Goal: Task Accomplishment & Management: Manage account settings

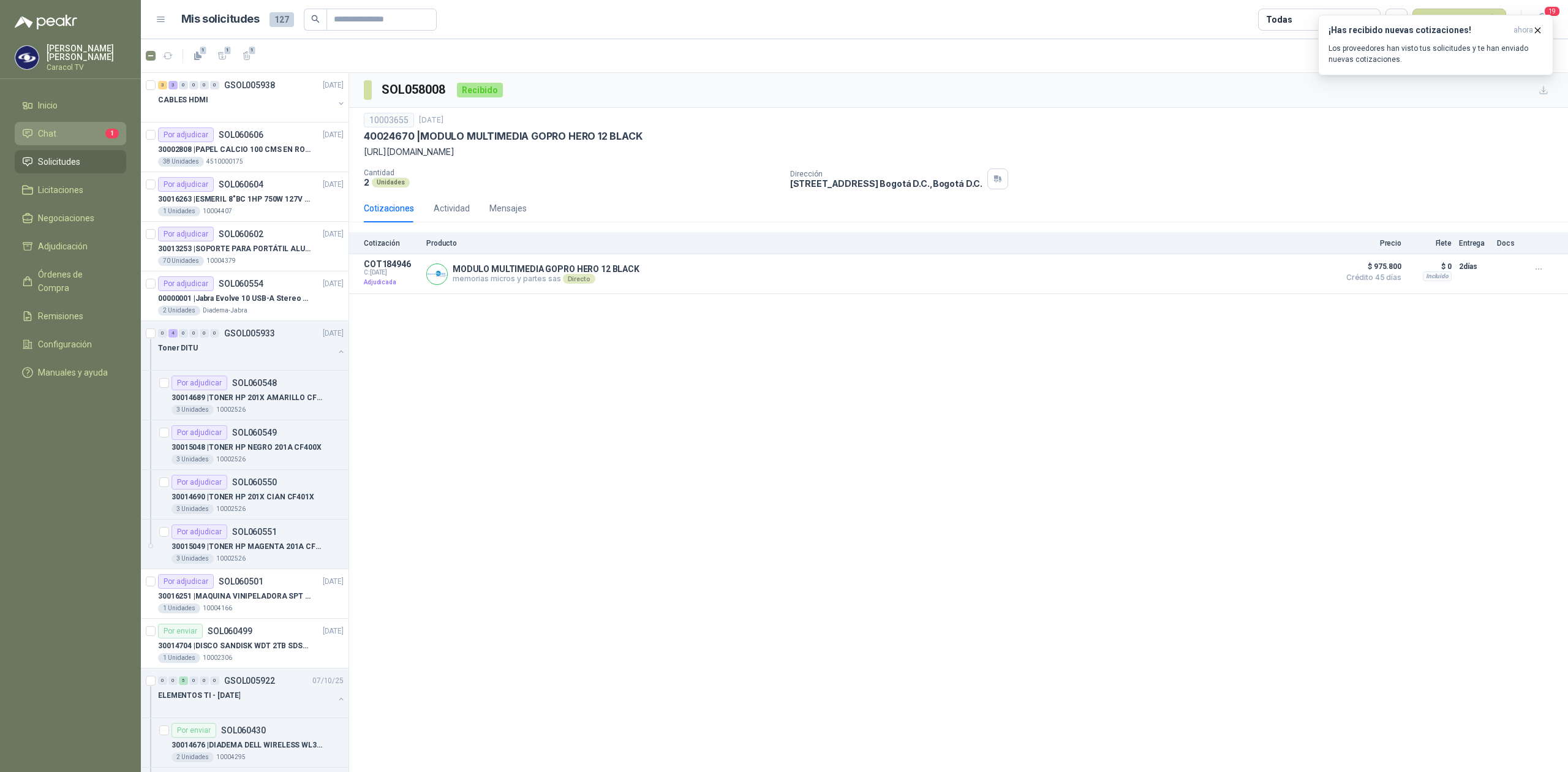
scroll to position [762, 0]
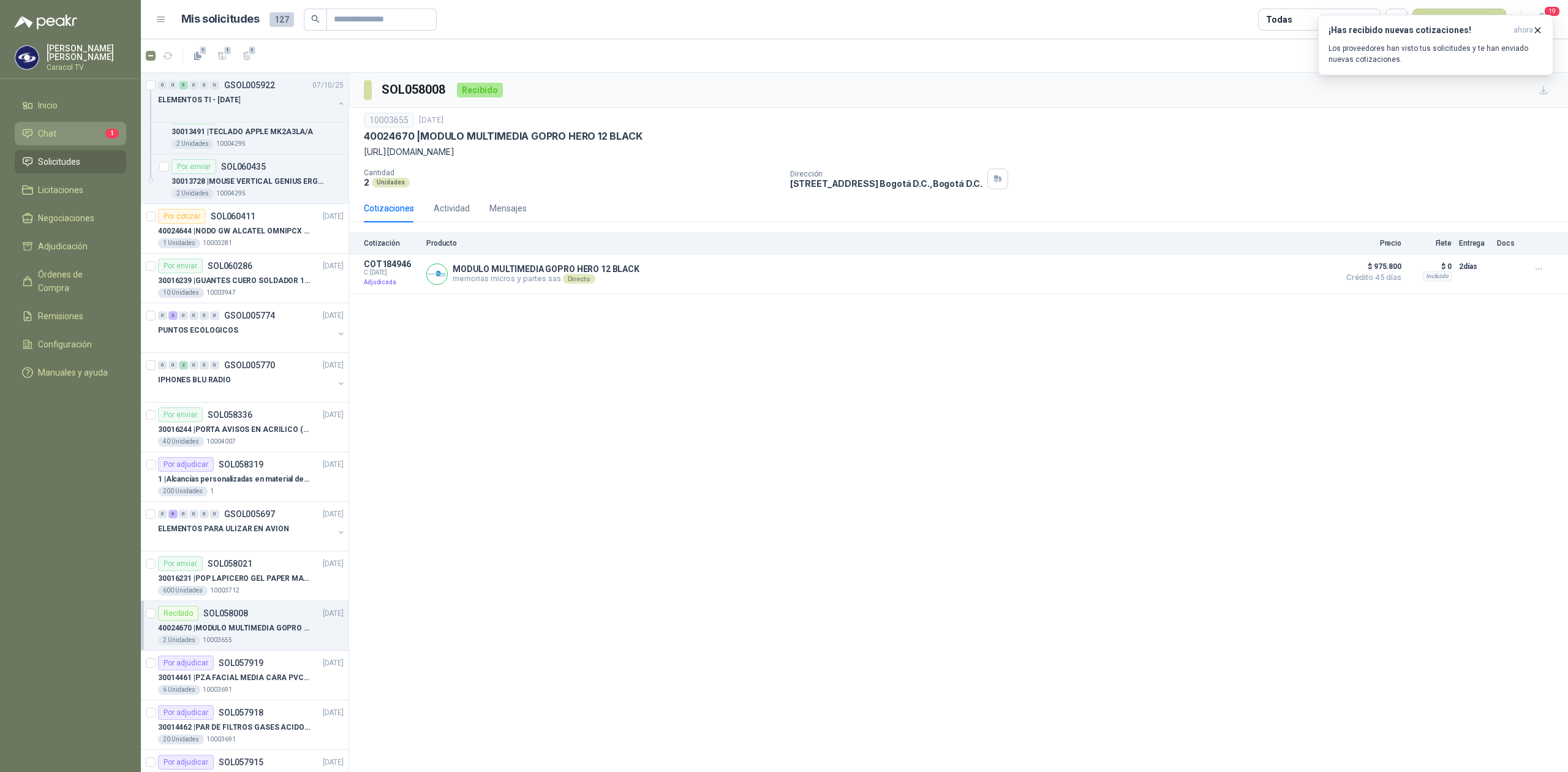
drag, startPoint x: 0, startPoint y: 0, endPoint x: 65, endPoint y: 128, distance: 143.6
click at [65, 128] on li "Chat 1" at bounding box center [70, 134] width 97 height 14
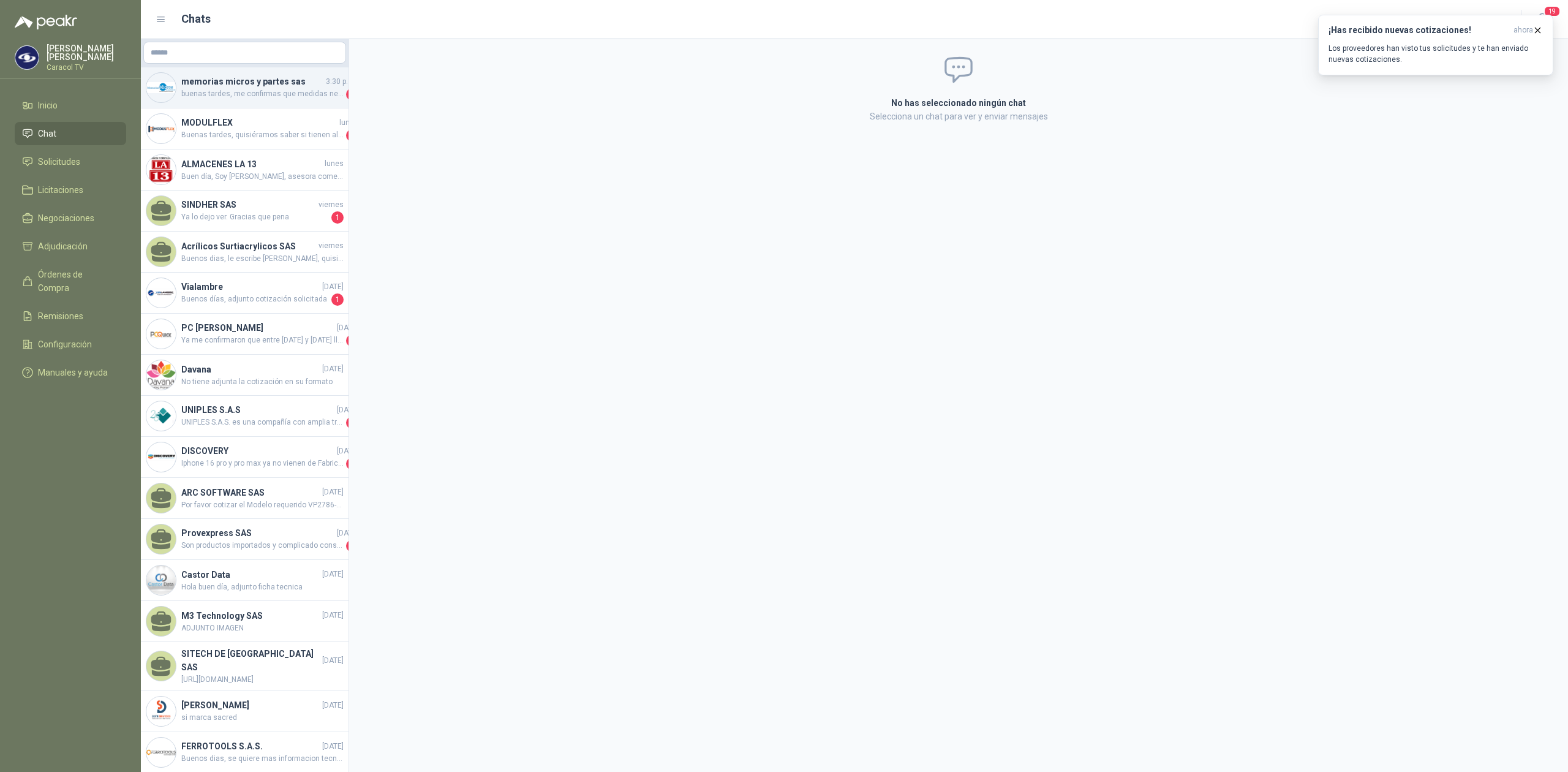
click at [260, 96] on span "buenas tardes, me confirmas que medidas necesitas. Te puedo ofrecer rollo calci…" at bounding box center [262, 95] width 162 height 12
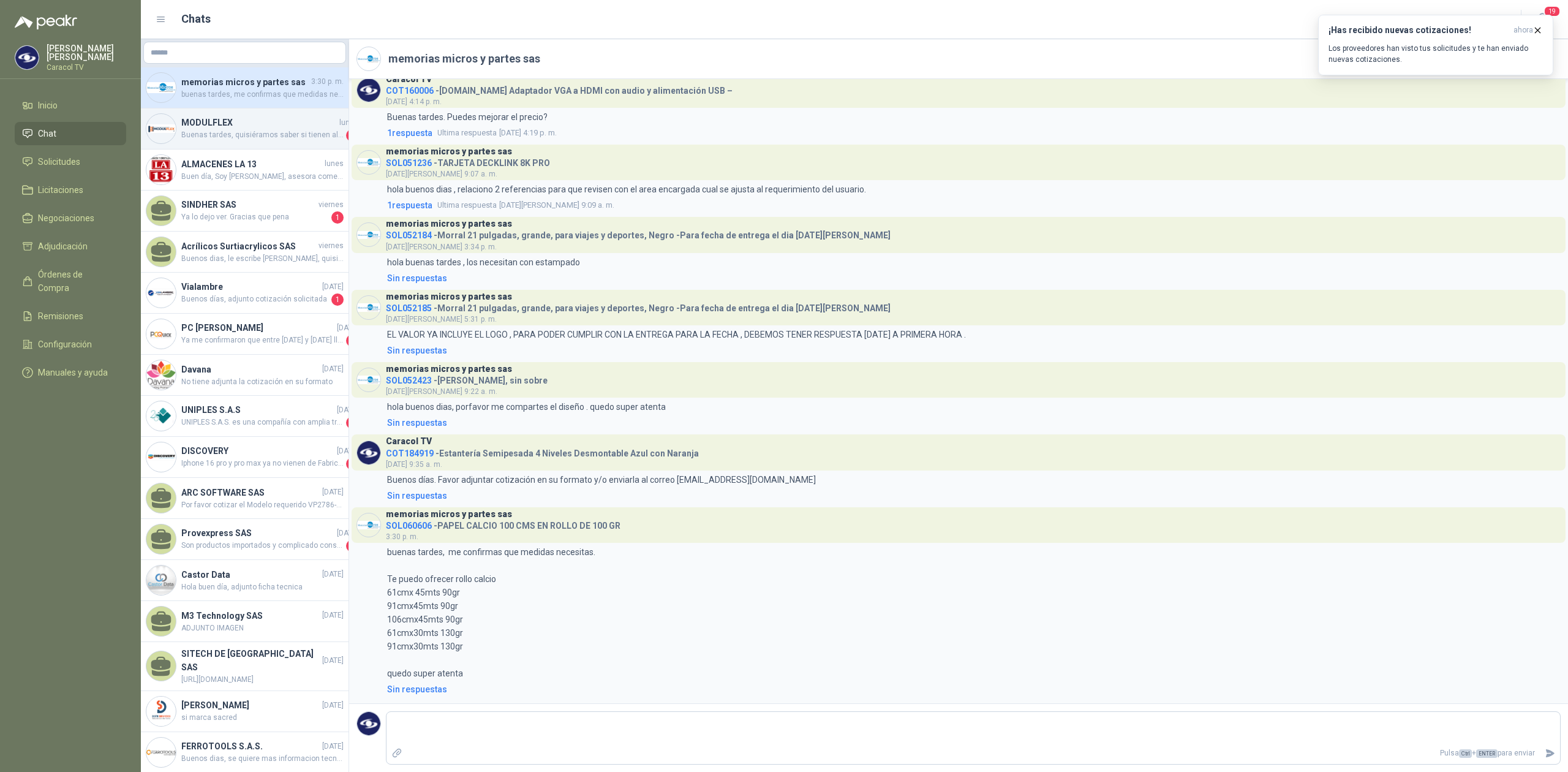
click at [249, 120] on h4 "MODULFLEX" at bounding box center [259, 123] width 155 height 14
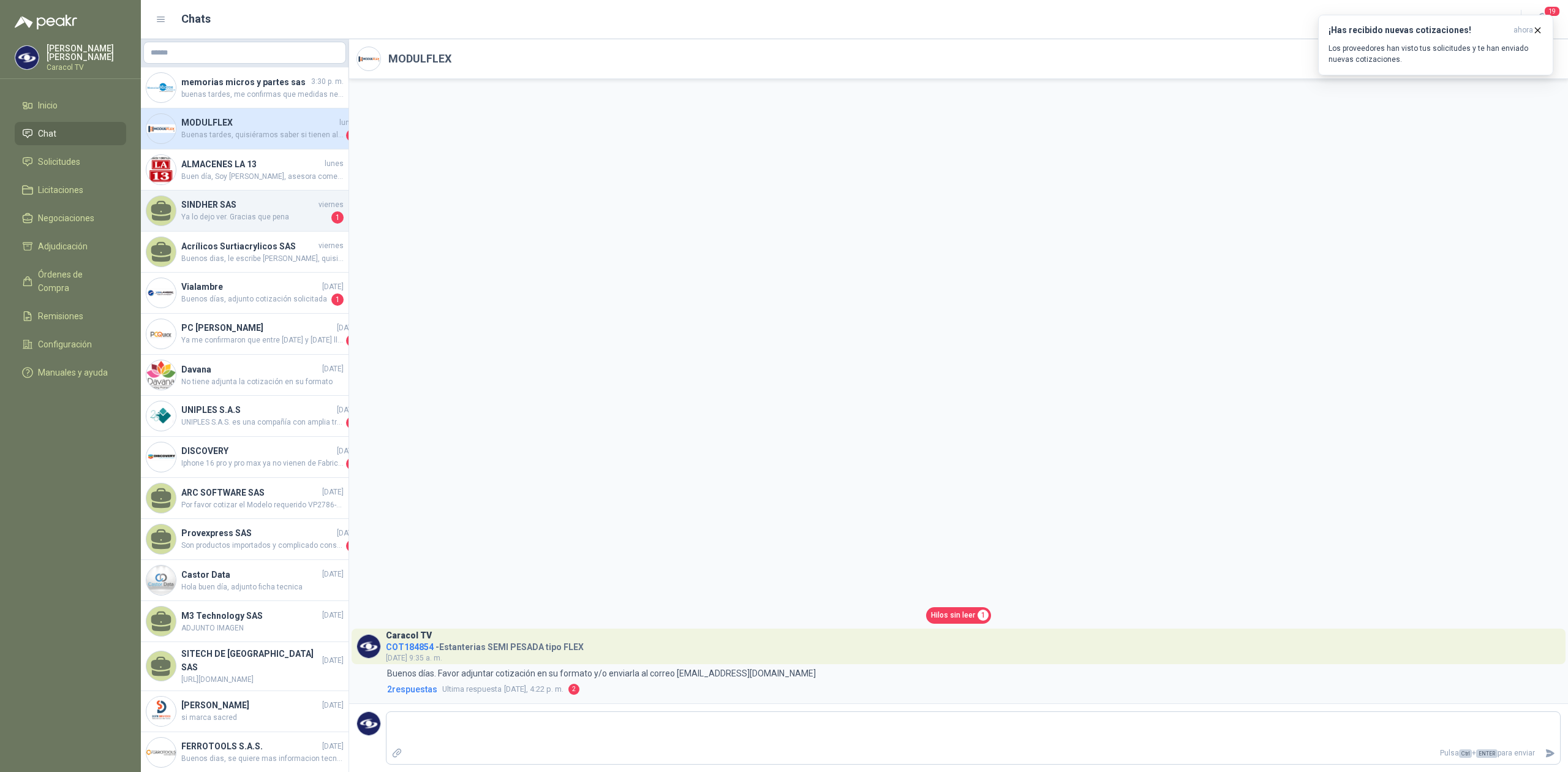
click at [227, 225] on div "SINDHER SAS [DATE] Ya lo dejo ver. Gracias que pena 1" at bounding box center [244, 211] width 207 height 41
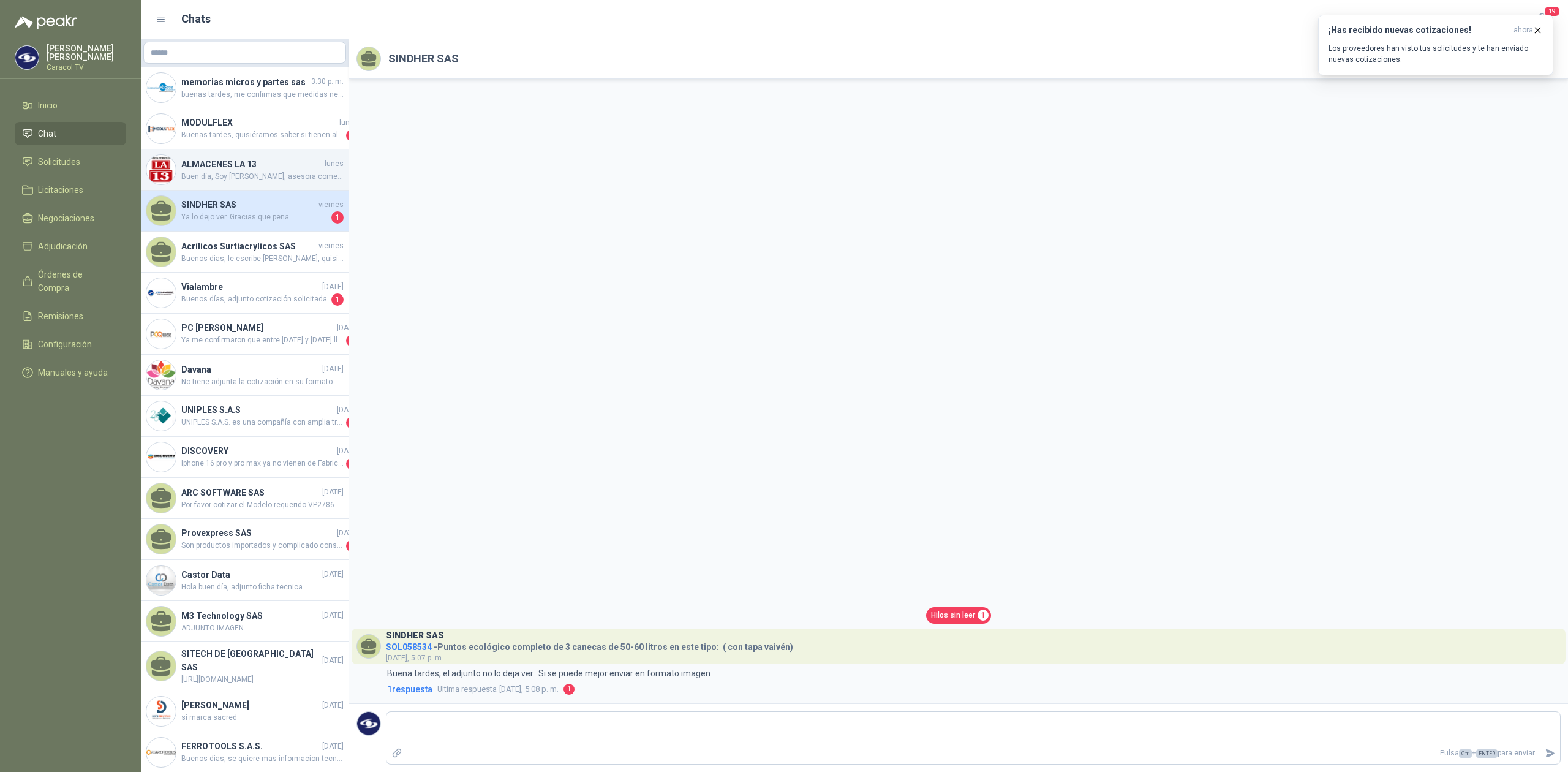
click at [223, 175] on span "Buen día, Soy [PERSON_NAME], asesora comercial [PERSON_NAME] y Cristalería La 1…" at bounding box center [262, 177] width 162 height 12
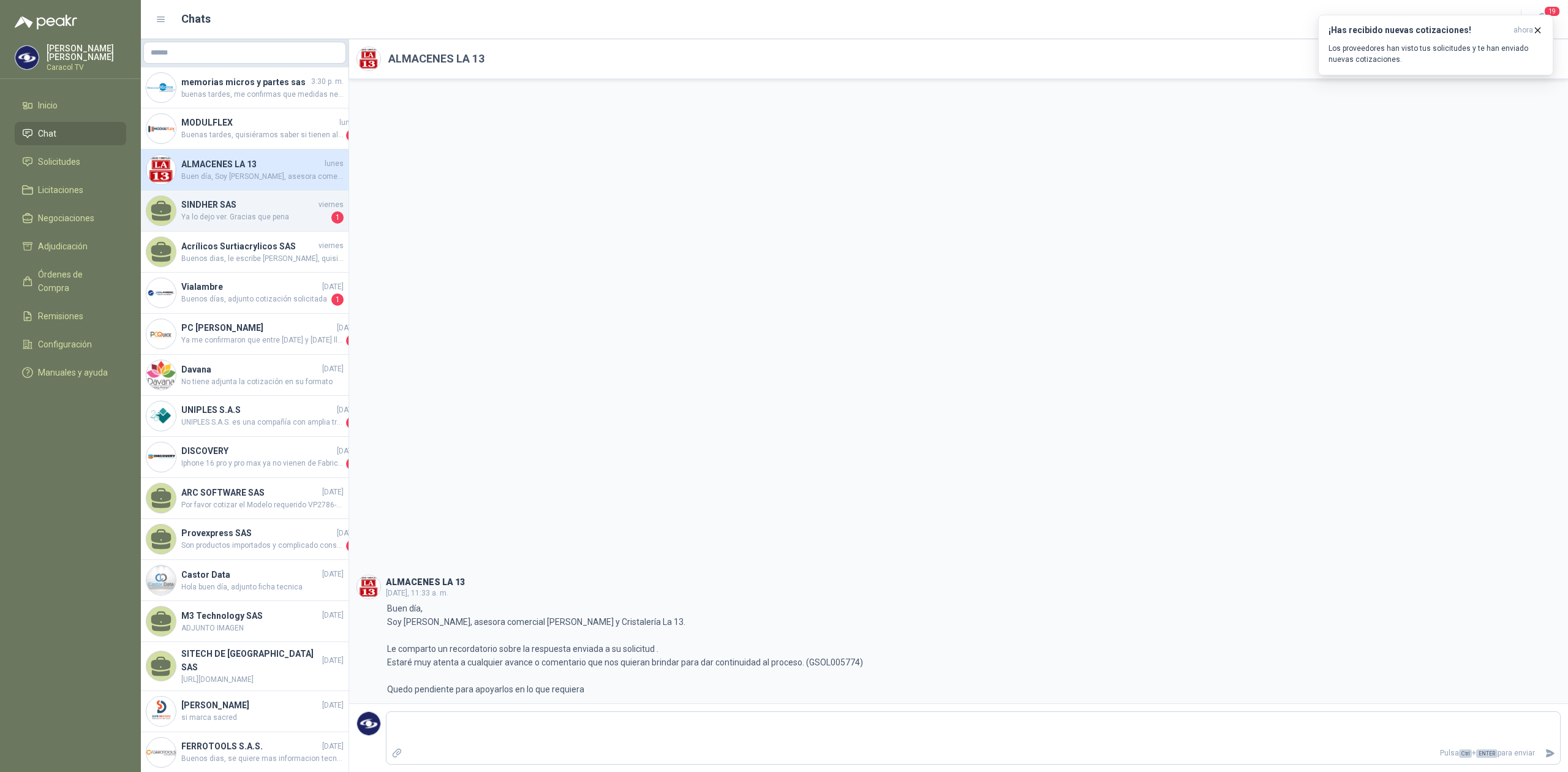
click at [251, 205] on h4 "SINDHER SAS" at bounding box center [249, 205] width 135 height 14
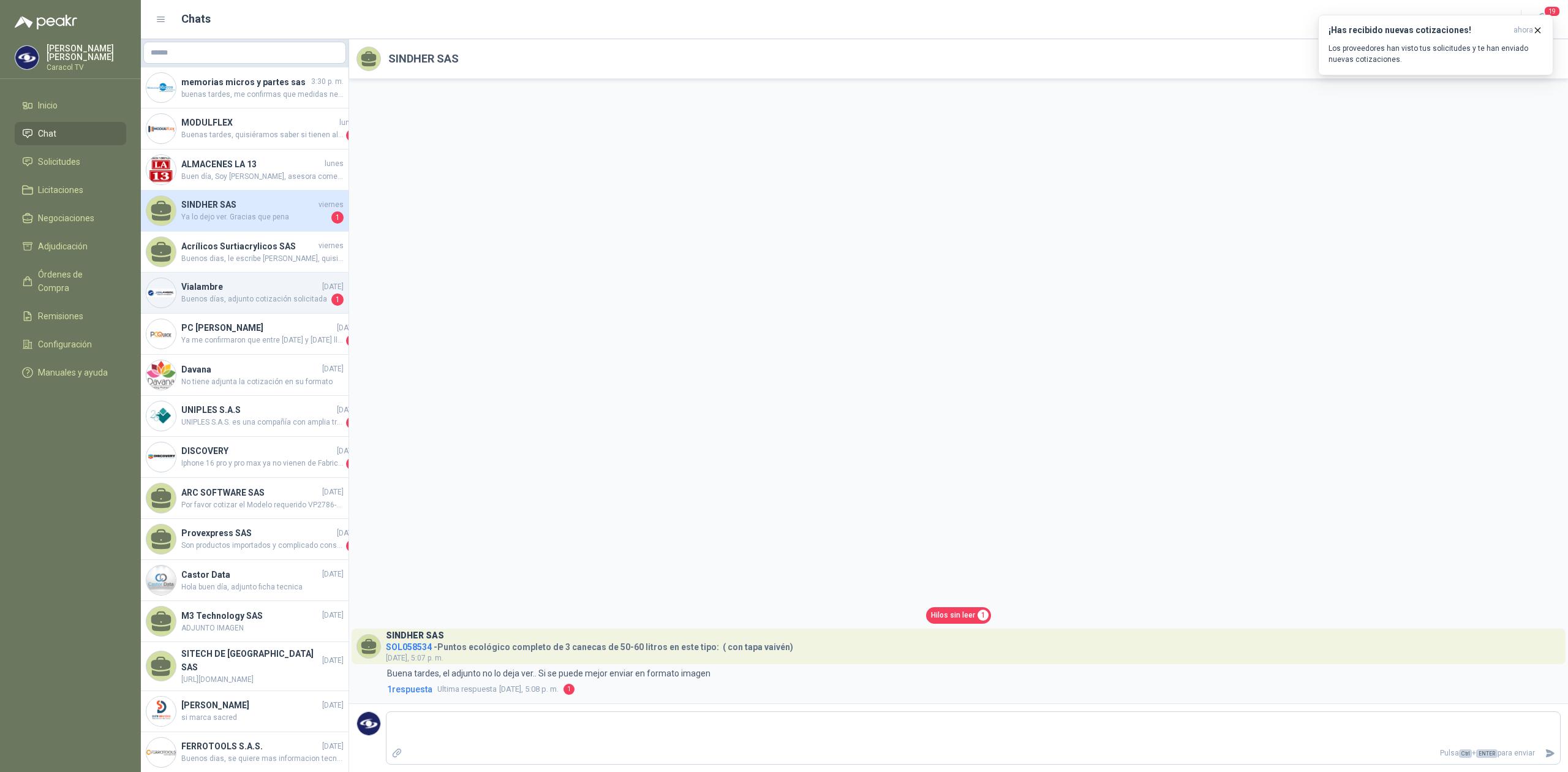
click at [223, 279] on div "Vialambre [DATE] Buenos días, adjunto cotización solicitada 1" at bounding box center [244, 293] width 207 height 41
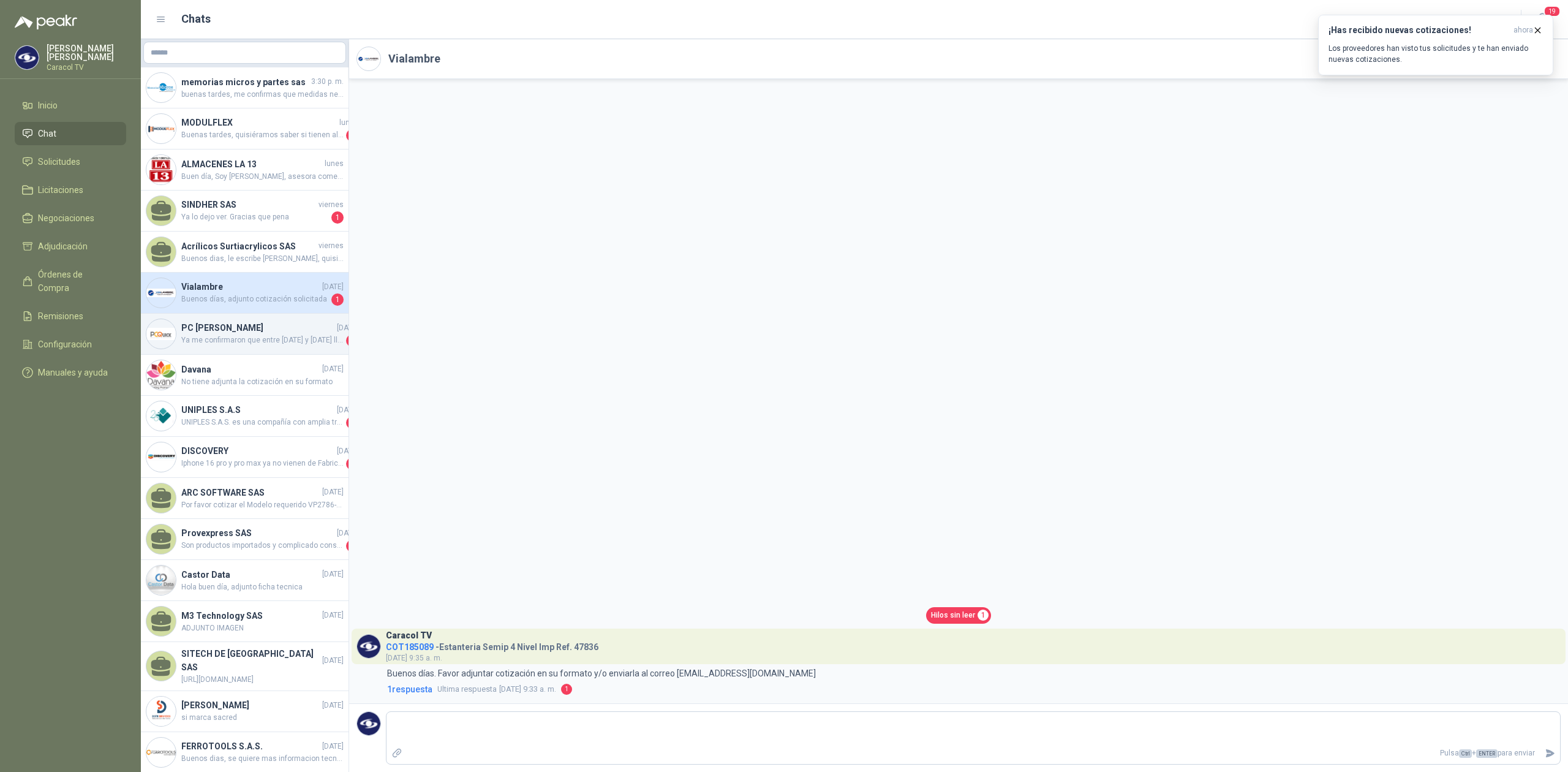
click at [207, 332] on h4 "PC [PERSON_NAME]" at bounding box center [258, 328] width 153 height 14
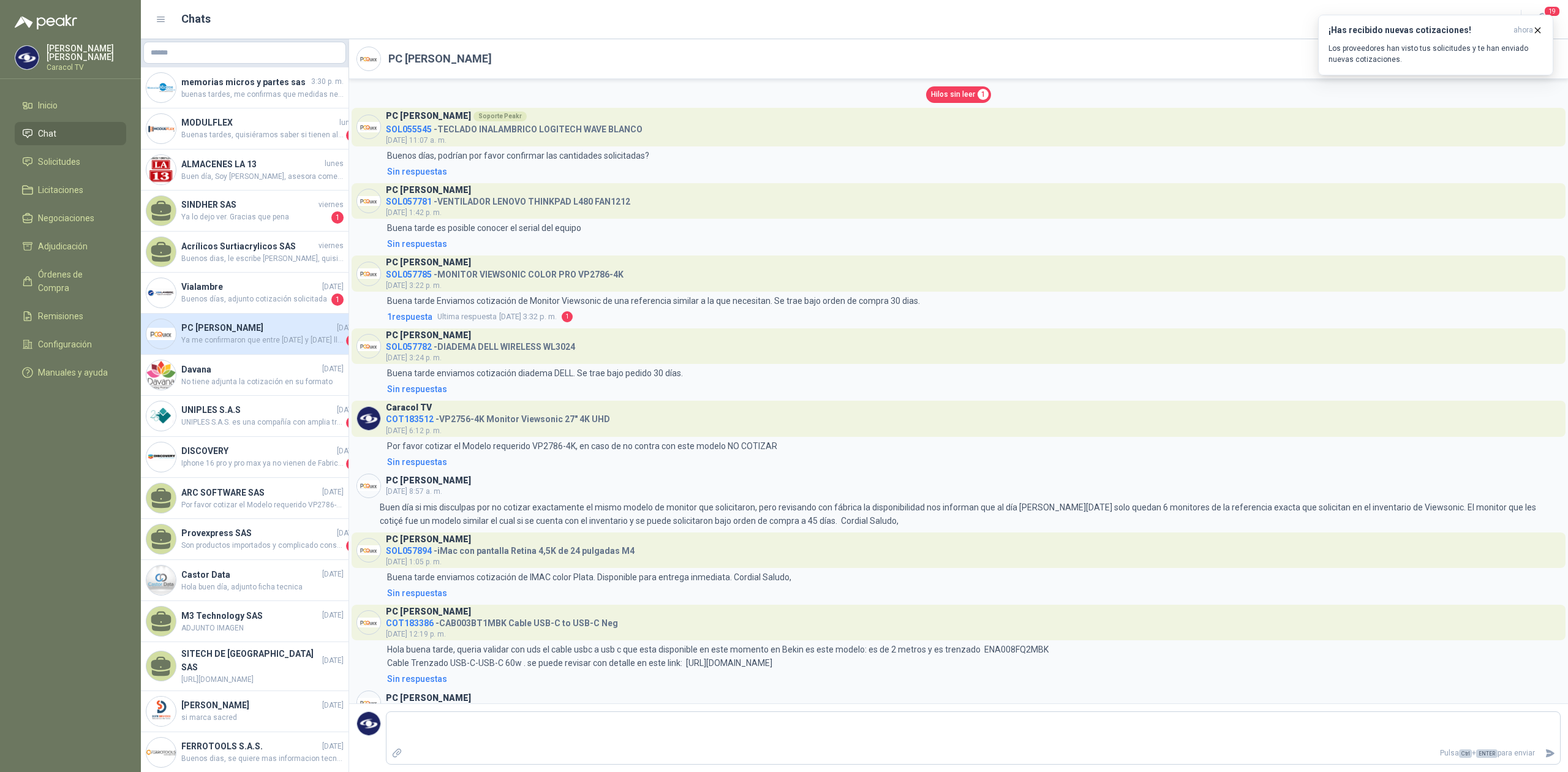
scroll to position [36, 0]
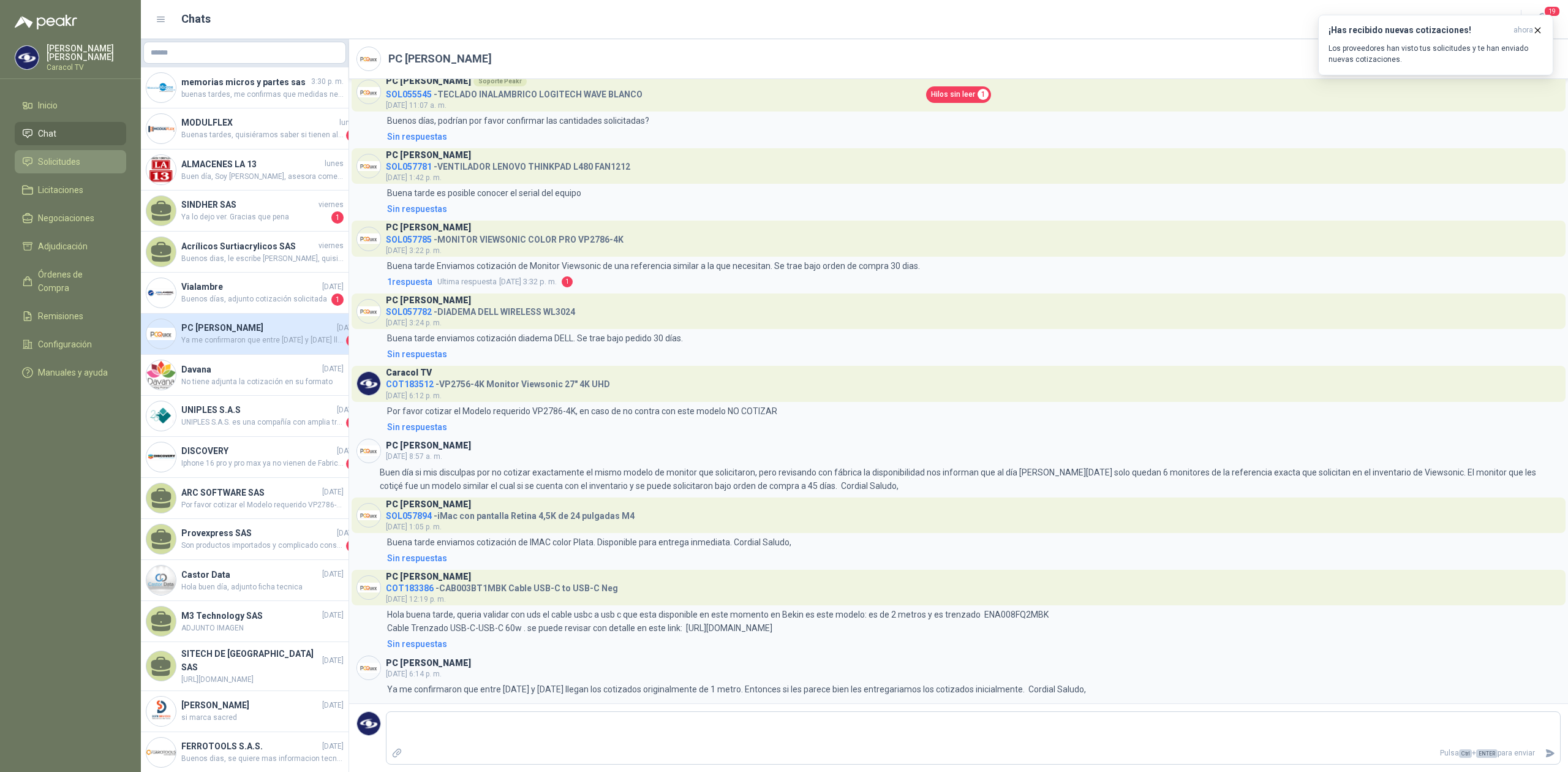
click at [88, 153] on link "Solicitudes" at bounding box center [70, 162] width 112 height 23
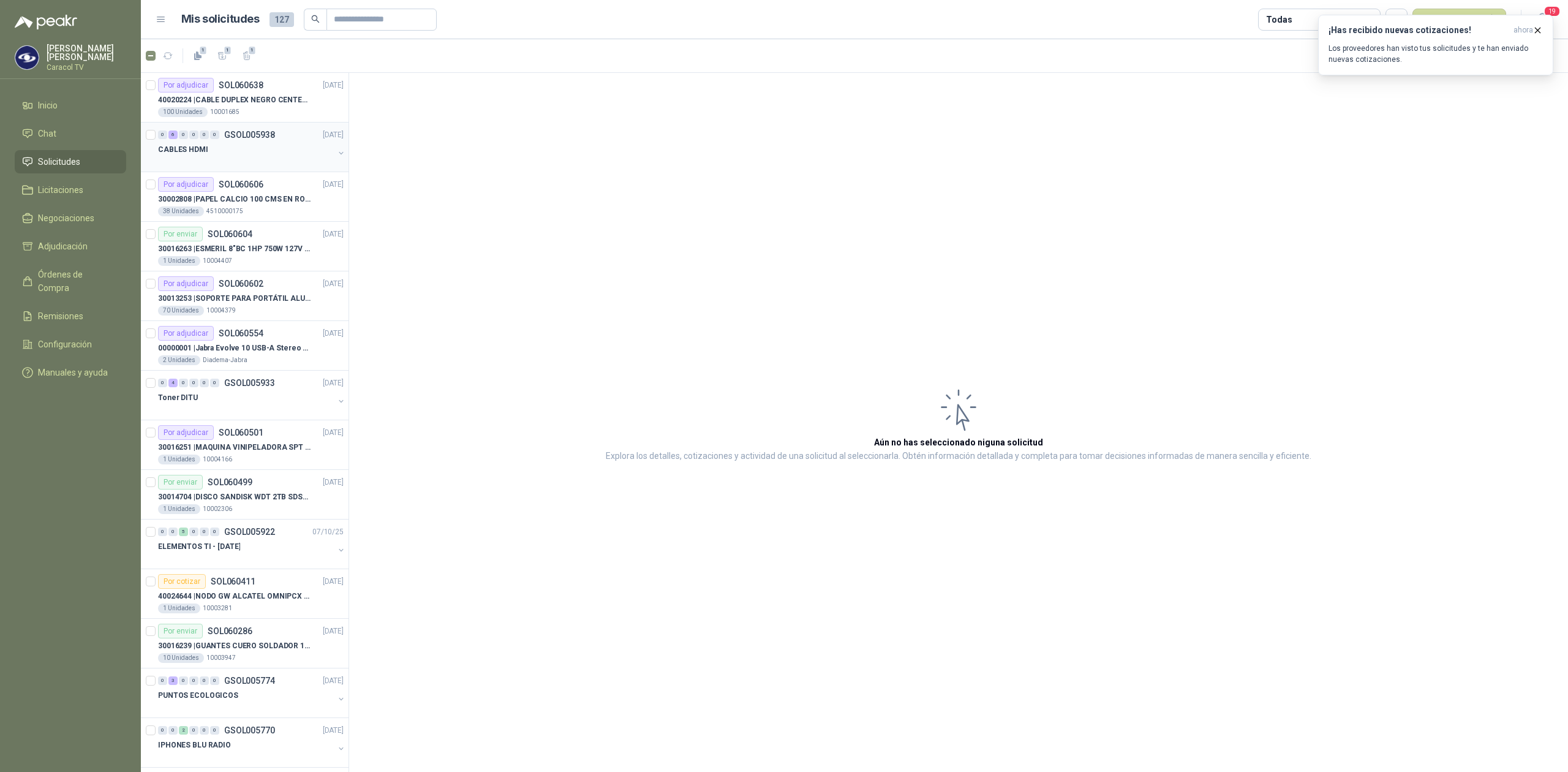
click at [299, 131] on div "0 6 0 0 0 0 GSOL005938 [DATE]" at bounding box center [252, 134] width 188 height 14
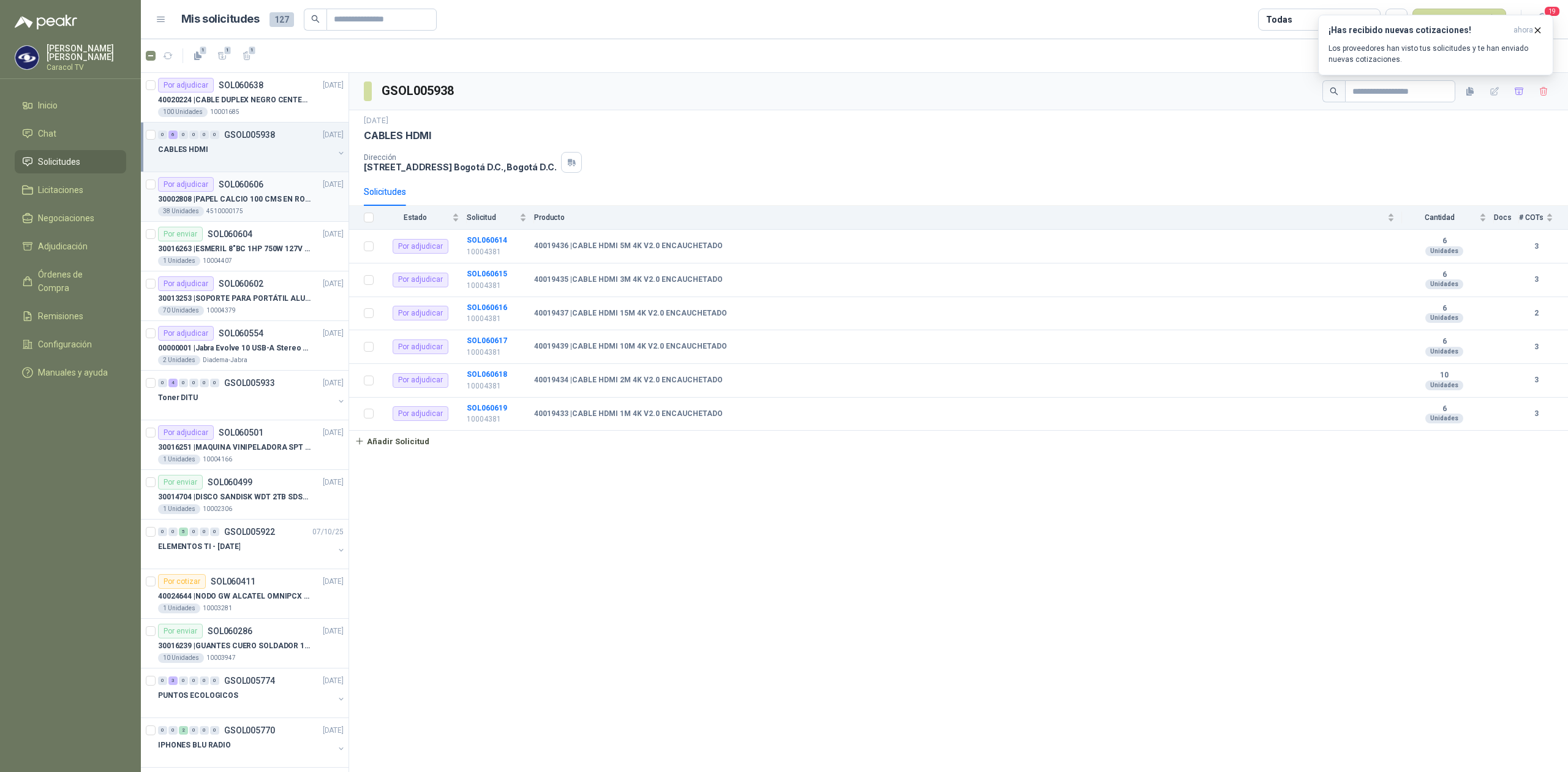
click at [275, 196] on p "30002808 | PAPEL CALCIO 100 CMS EN ROLLO DE 100 GR" at bounding box center [234, 199] width 153 height 12
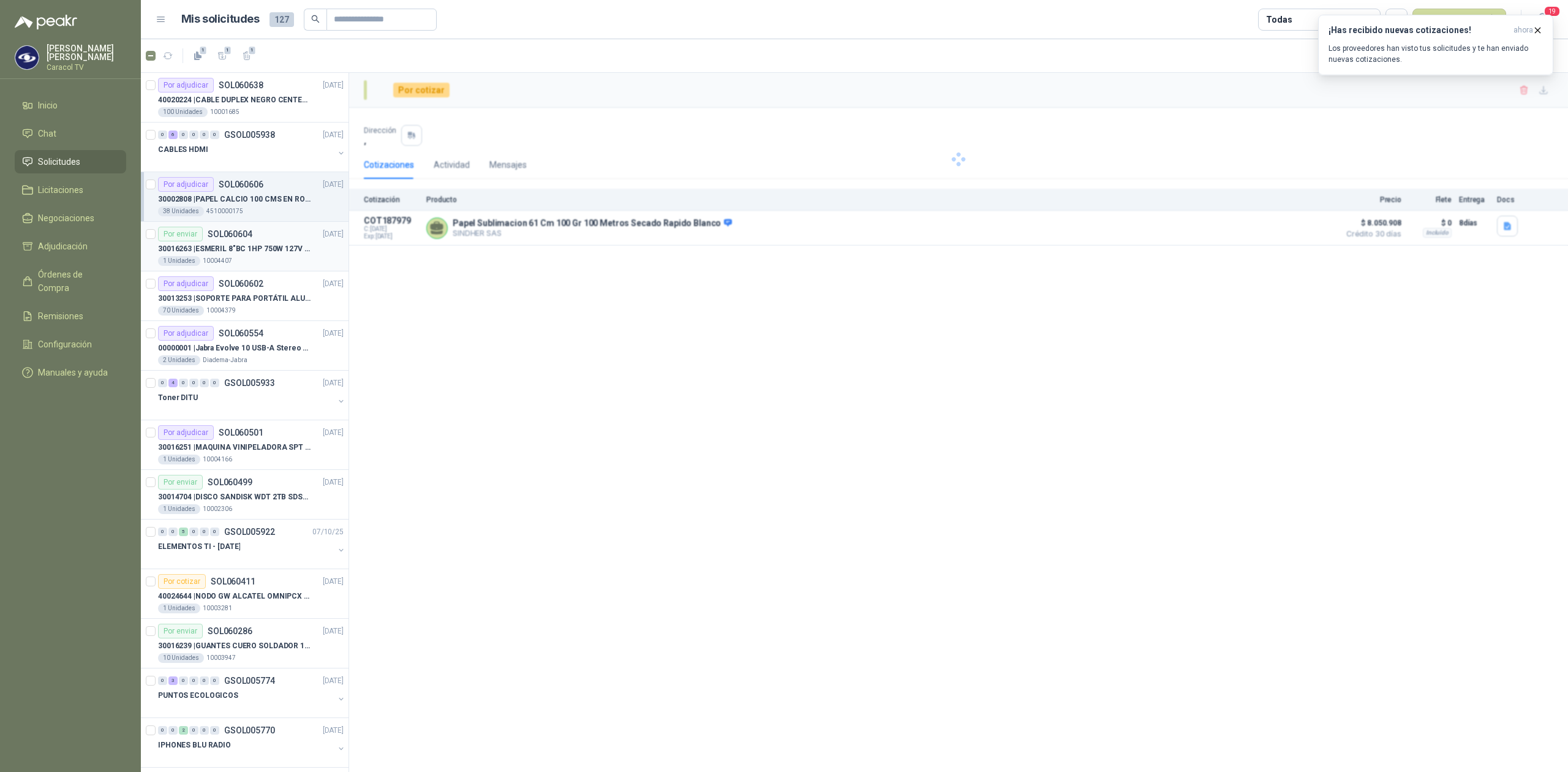
click at [238, 258] on div "1 Unidades 10004407" at bounding box center [251, 261] width 186 height 10
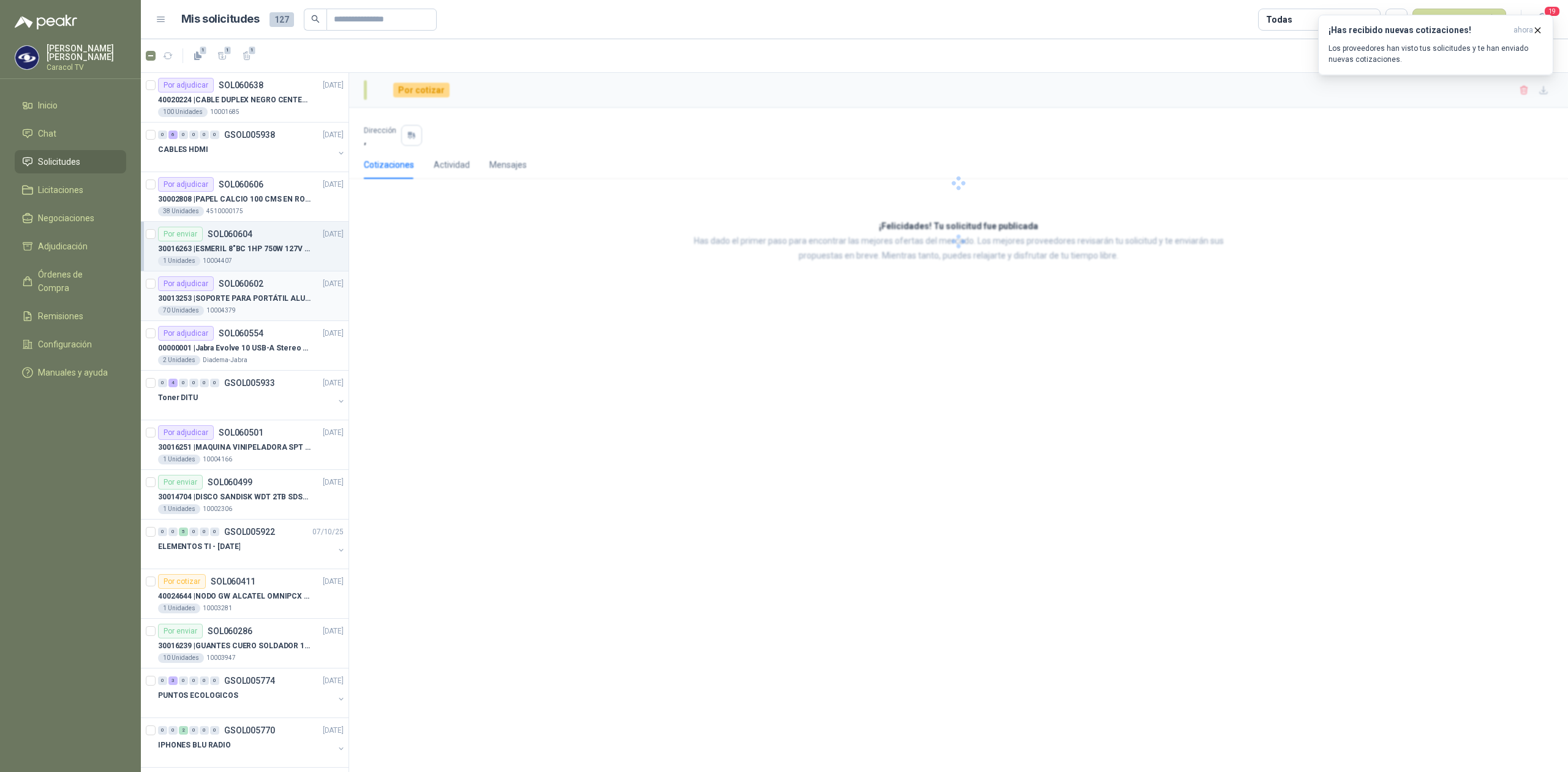
click at [235, 314] on div "70 Unidades 10004379" at bounding box center [251, 310] width 186 height 10
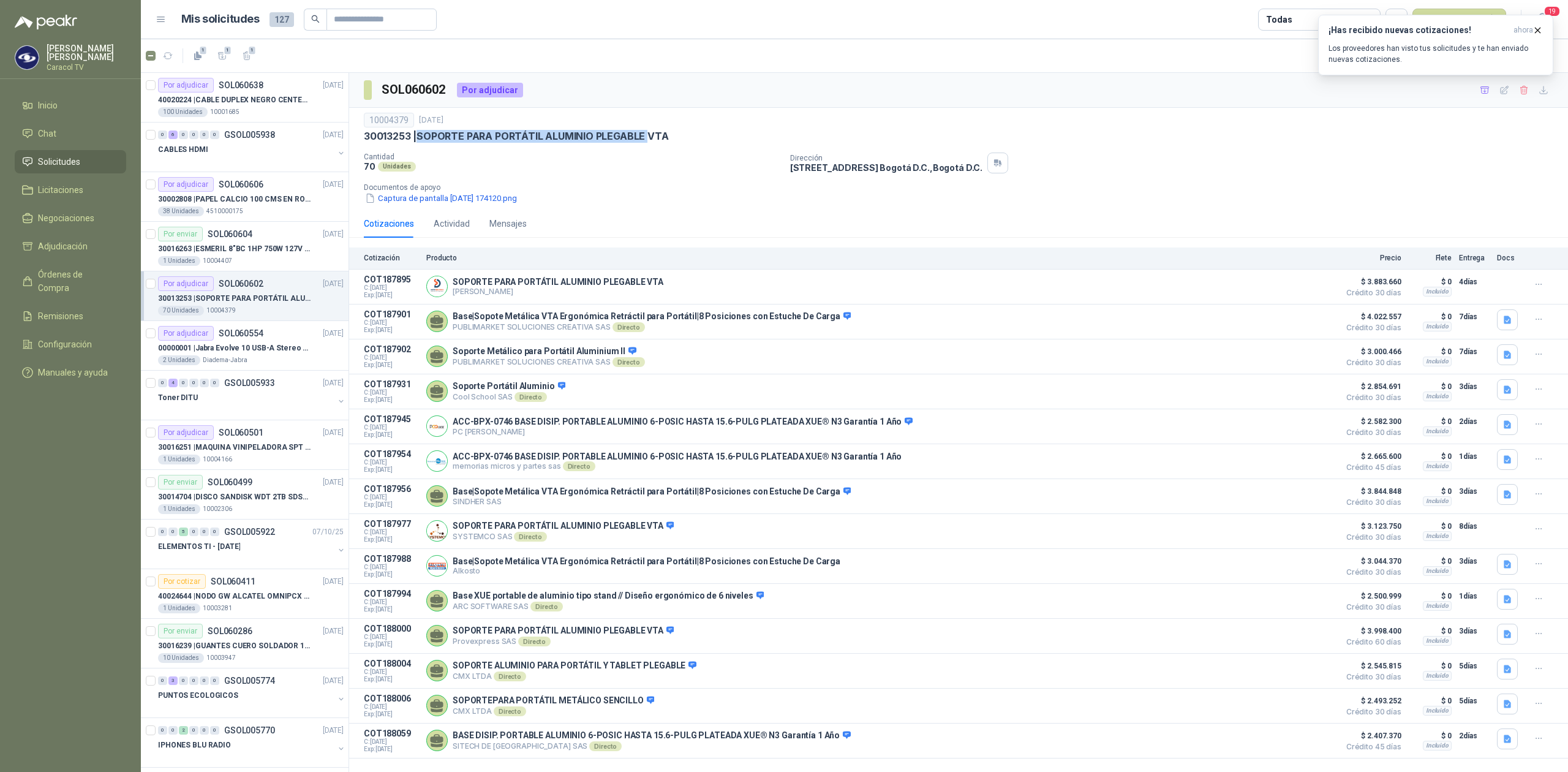
drag, startPoint x: 646, startPoint y: 132, endPoint x: 419, endPoint y: 136, distance: 227.0
click at [419, 136] on p "30013253 | SOPORTE PARA PORTÁTIL ALUMINIO PLEGABLE VTA" at bounding box center [516, 136] width 304 height 13
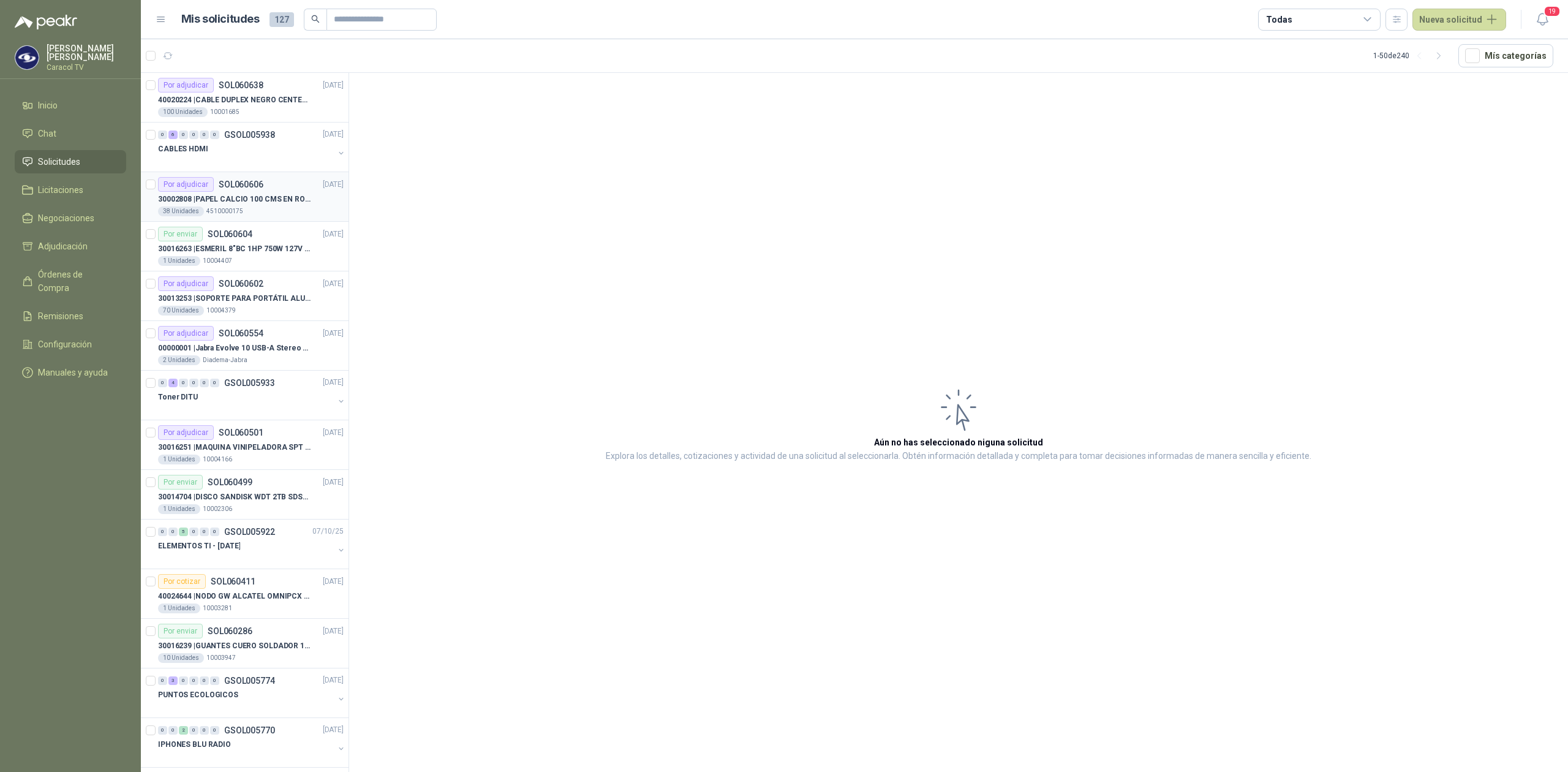
click at [236, 199] on p "30002808 | PAPEL CALCIO 100 CMS EN ROLLO DE 100 GR" at bounding box center [234, 199] width 153 height 12
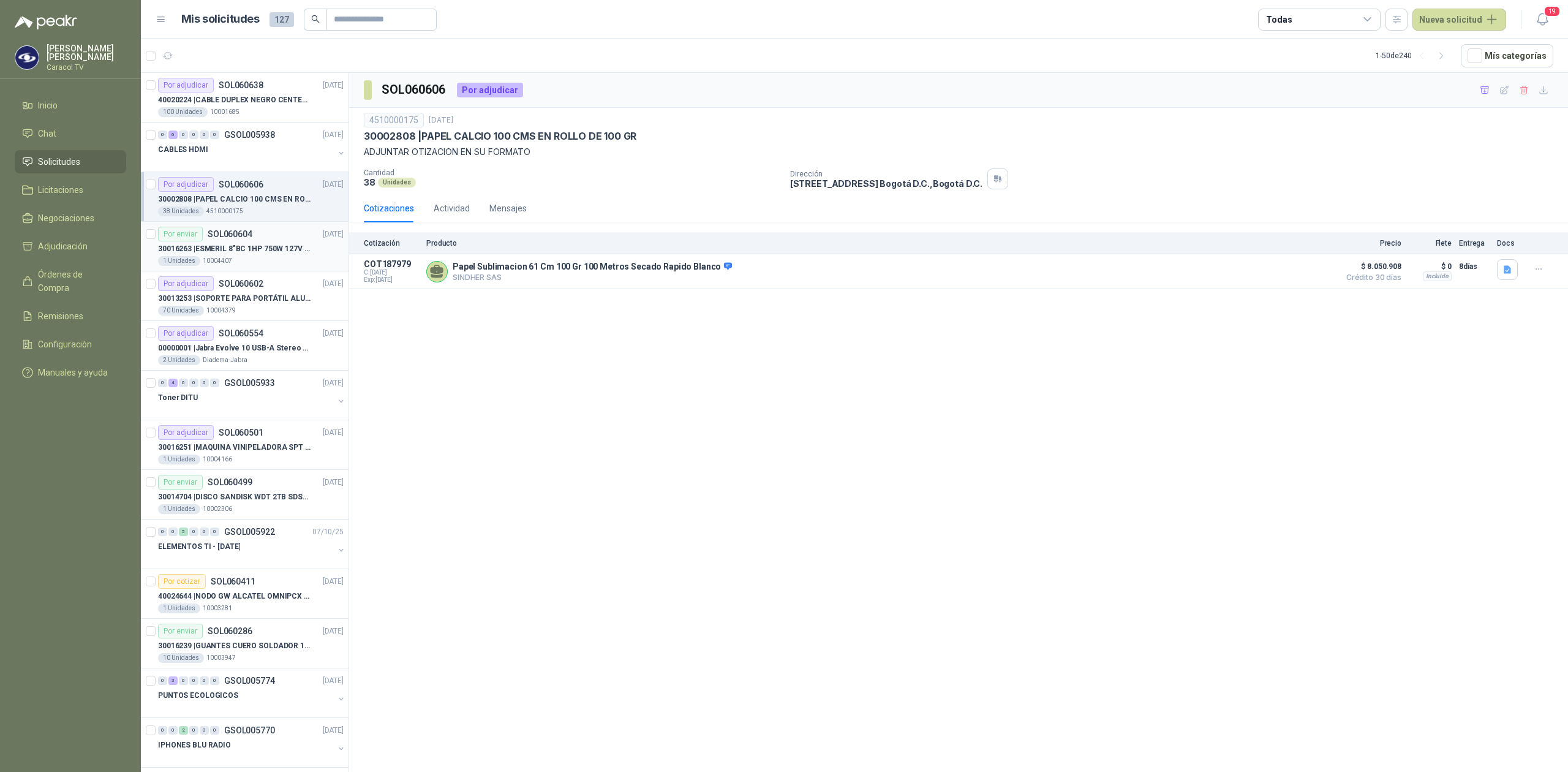
click at [270, 255] on p "30016263 | ESMERIL 8"BC 1HP 750W 127V 3450RPM URREA" at bounding box center [234, 249] width 153 height 12
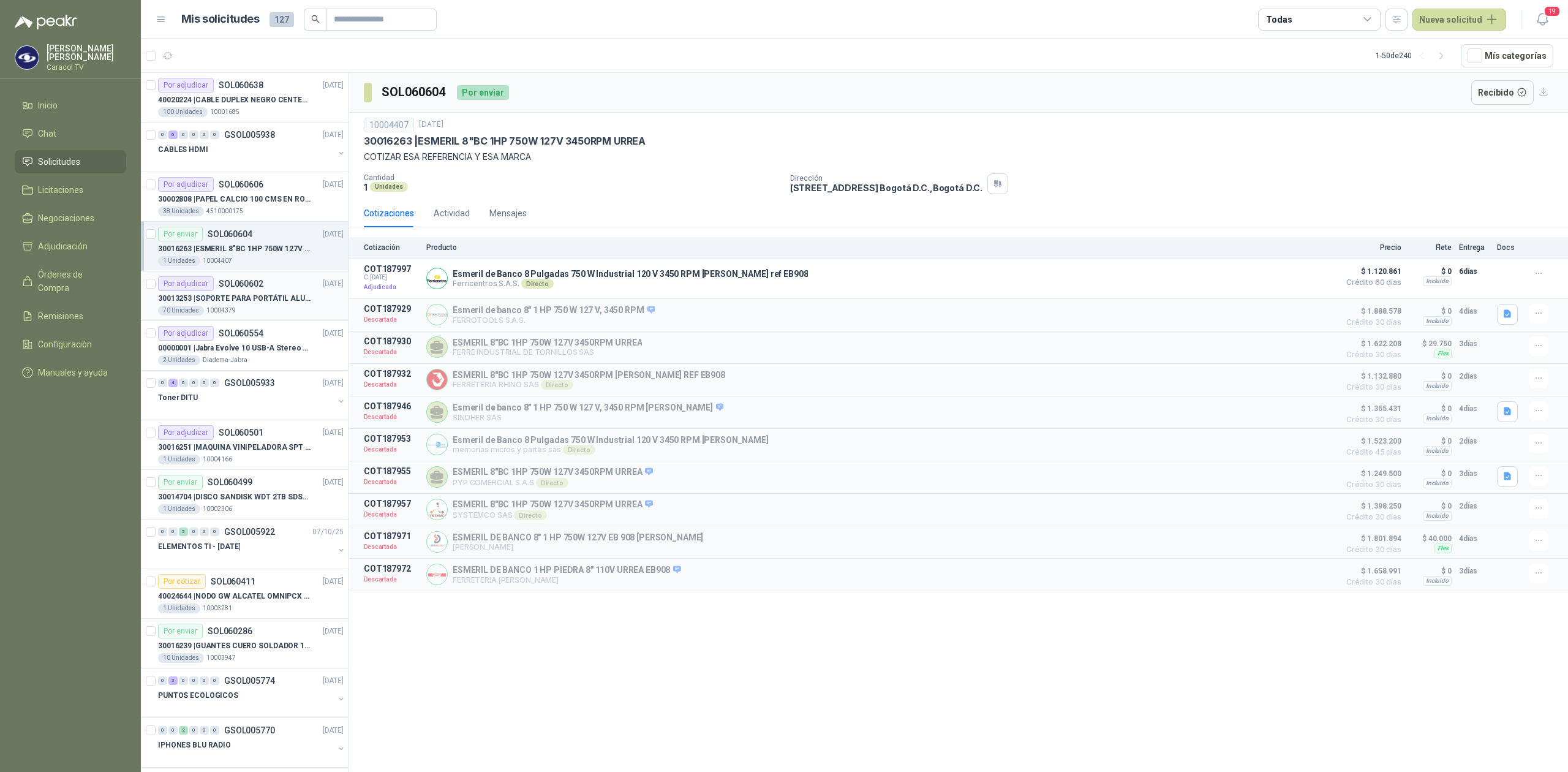
click at [253, 307] on div "70 Unidades 10004379" at bounding box center [251, 310] width 186 height 10
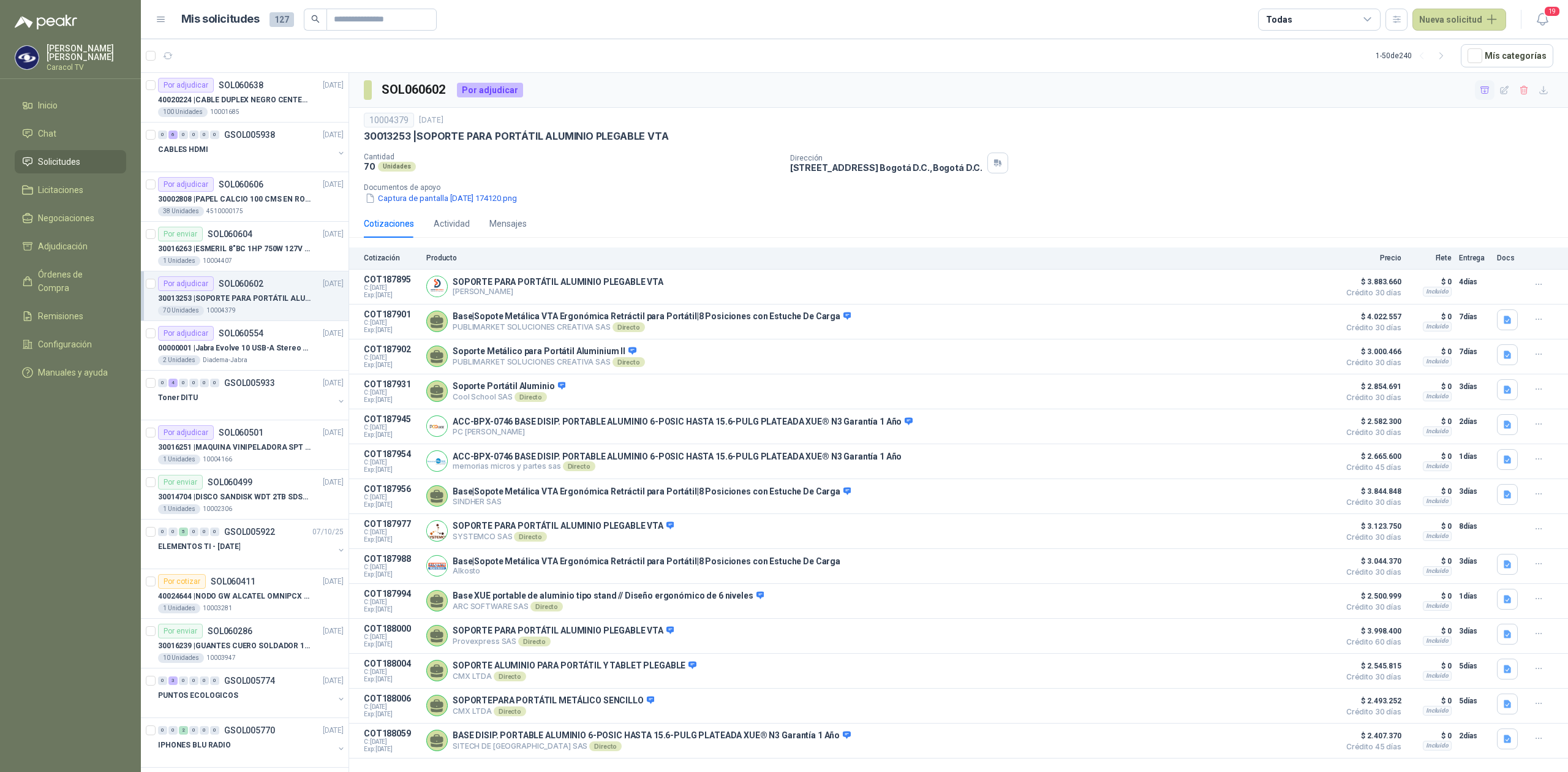
click at [1484, 87] on icon "button" at bounding box center [1484, 90] width 9 height 7
click at [1541, 94] on icon "button" at bounding box center [1543, 90] width 8 height 8
click at [62, 251] on span "Adjudicación" at bounding box center [62, 247] width 49 height 14
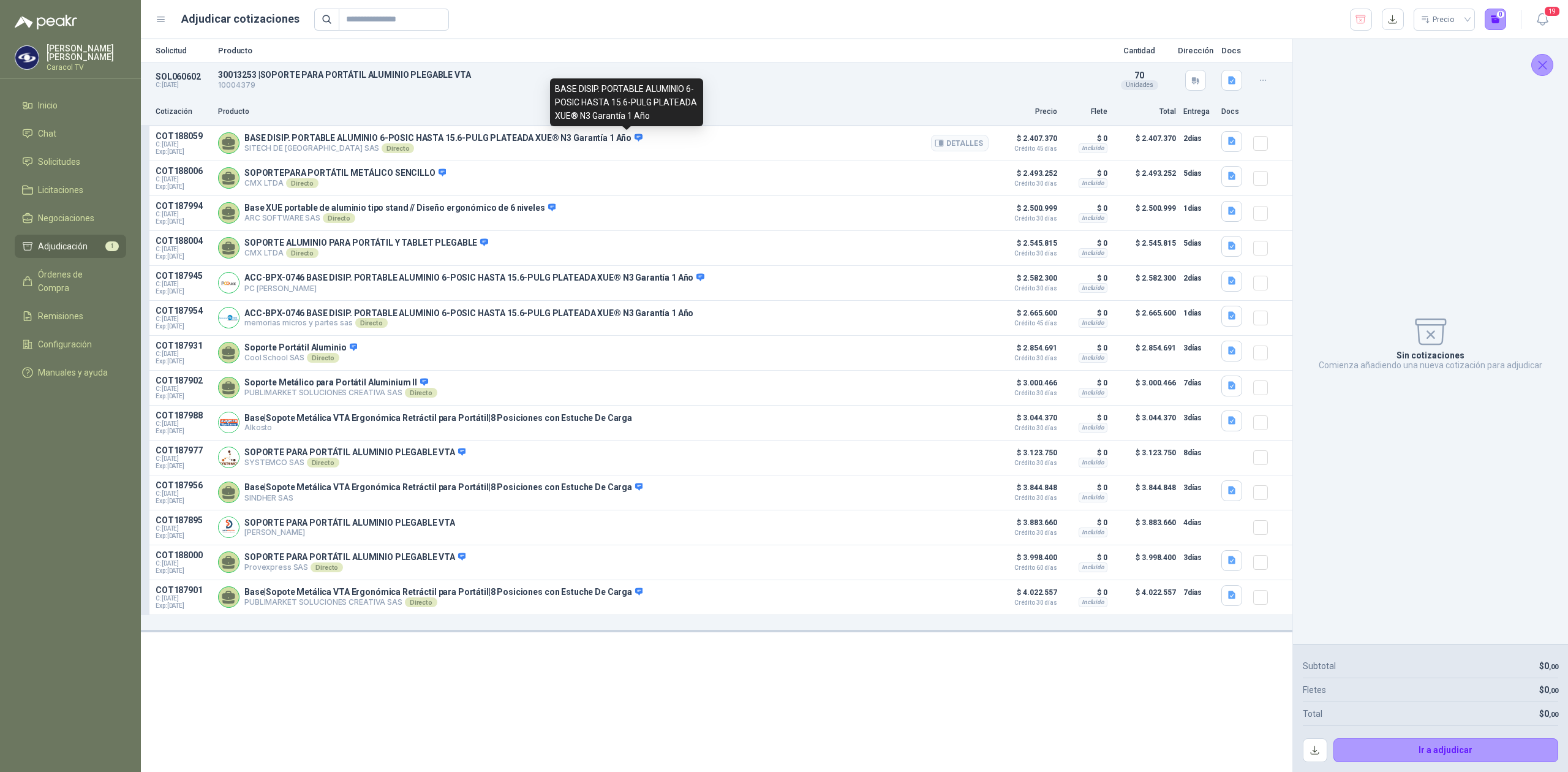
click at [635, 136] on icon at bounding box center [639, 137] width 8 height 8
click at [966, 140] on button "Detalles" at bounding box center [959, 143] width 58 height 16
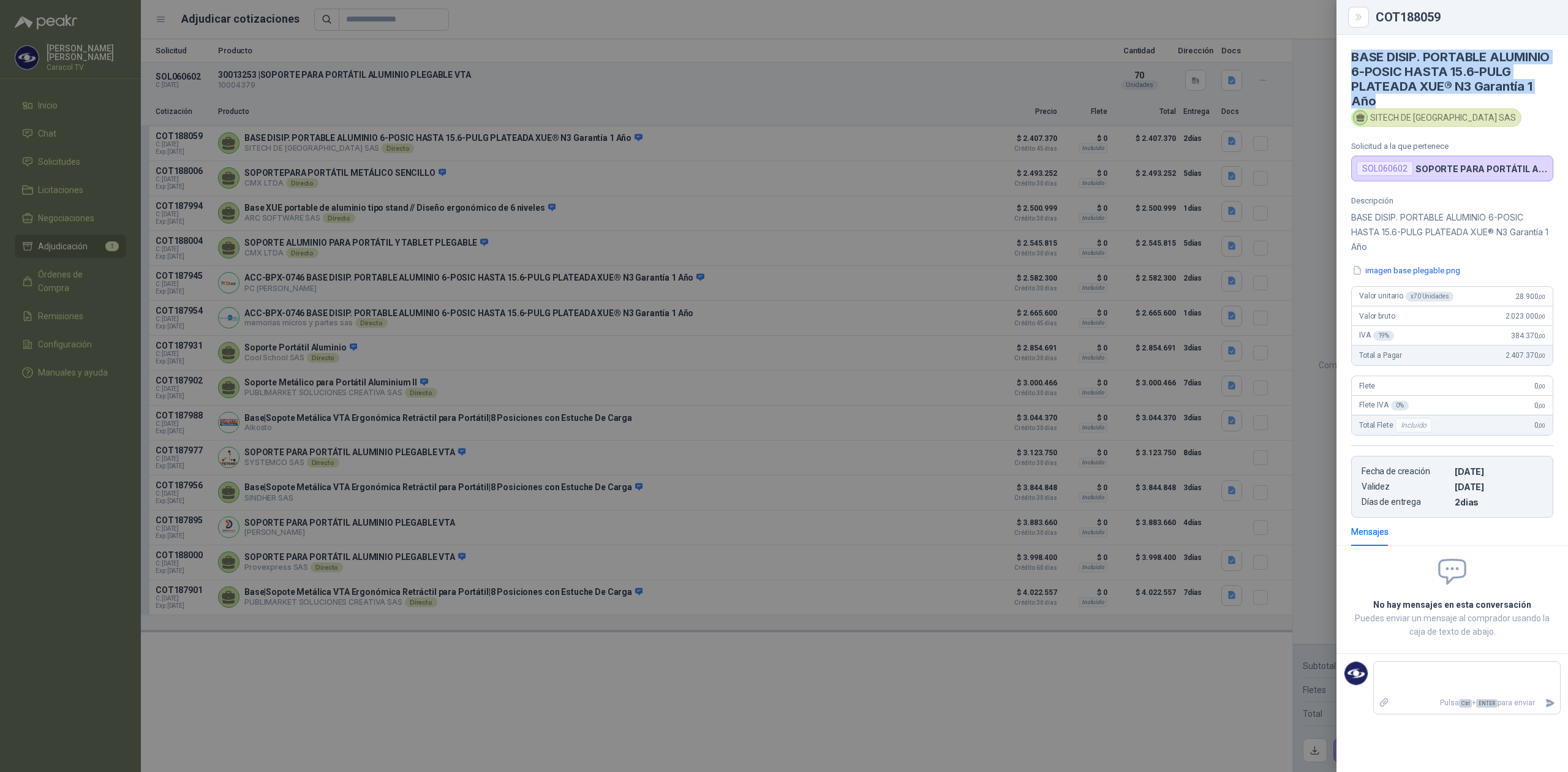
drag, startPoint x: 1392, startPoint y: 98, endPoint x: 1351, endPoint y: 57, distance: 58.0
click at [1351, 57] on h4 "BASE DISIP. PORTABLE ALUMINIO 6-POSIC HASTA 15.6-PULG PLATEADA XUE® N3 Garantía…" at bounding box center [1452, 79] width 202 height 59
drag, startPoint x: 1396, startPoint y: 73, endPoint x: 1513, endPoint y: 103, distance: 120.8
click at [1513, 103] on h4 "BASE DISIP. PORTABLE ALUMINIO 6-POSIC HASTA 15.6-PULG PLATEADA XUE® N3 Garantía…" at bounding box center [1452, 79] width 202 height 59
click at [1384, 275] on button "imagen base plegable.png" at bounding box center [1406, 270] width 110 height 13
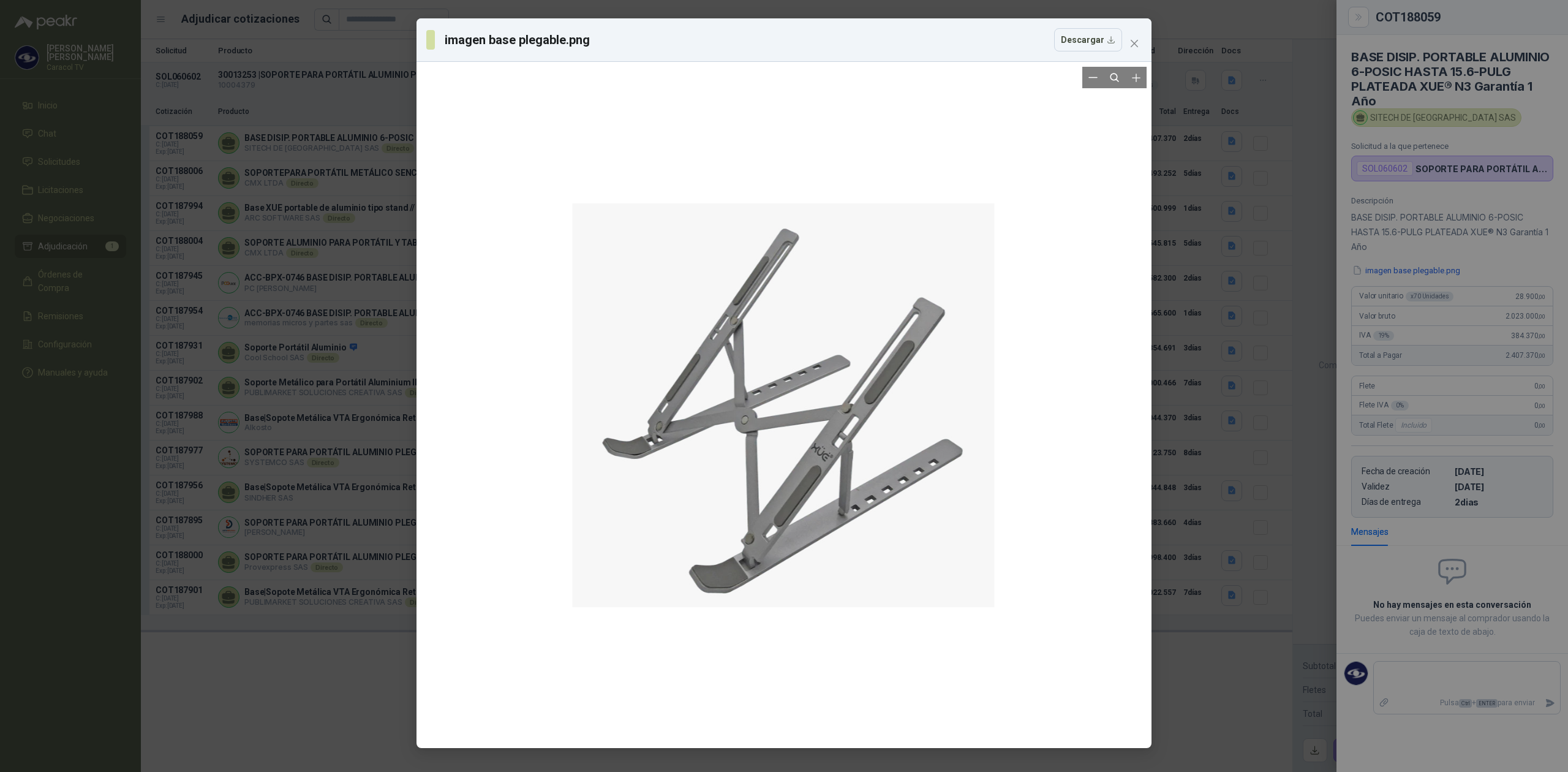
drag, startPoint x: 834, startPoint y: 284, endPoint x: 716, endPoint y: 427, distance: 185.4
drag, startPoint x: 716, startPoint y: 427, endPoint x: 1061, endPoint y: 508, distance: 354.4
click at [1061, 508] on div at bounding box center [783, 404] width 725 height 676
click at [1248, 561] on div "imagen base plegable.png Descargar" at bounding box center [784, 386] width 1568 height 772
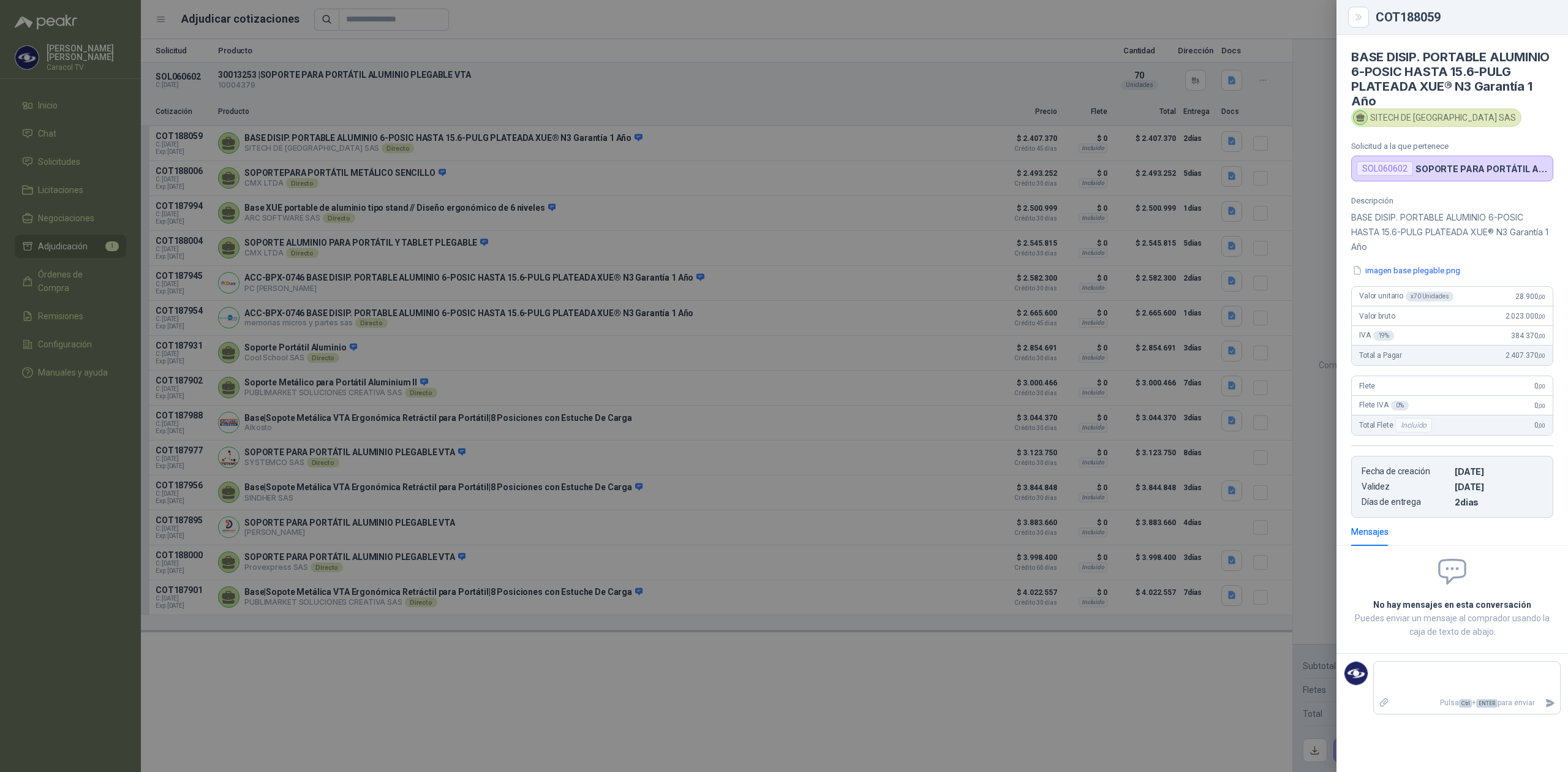
click at [481, 710] on div at bounding box center [784, 386] width 1568 height 772
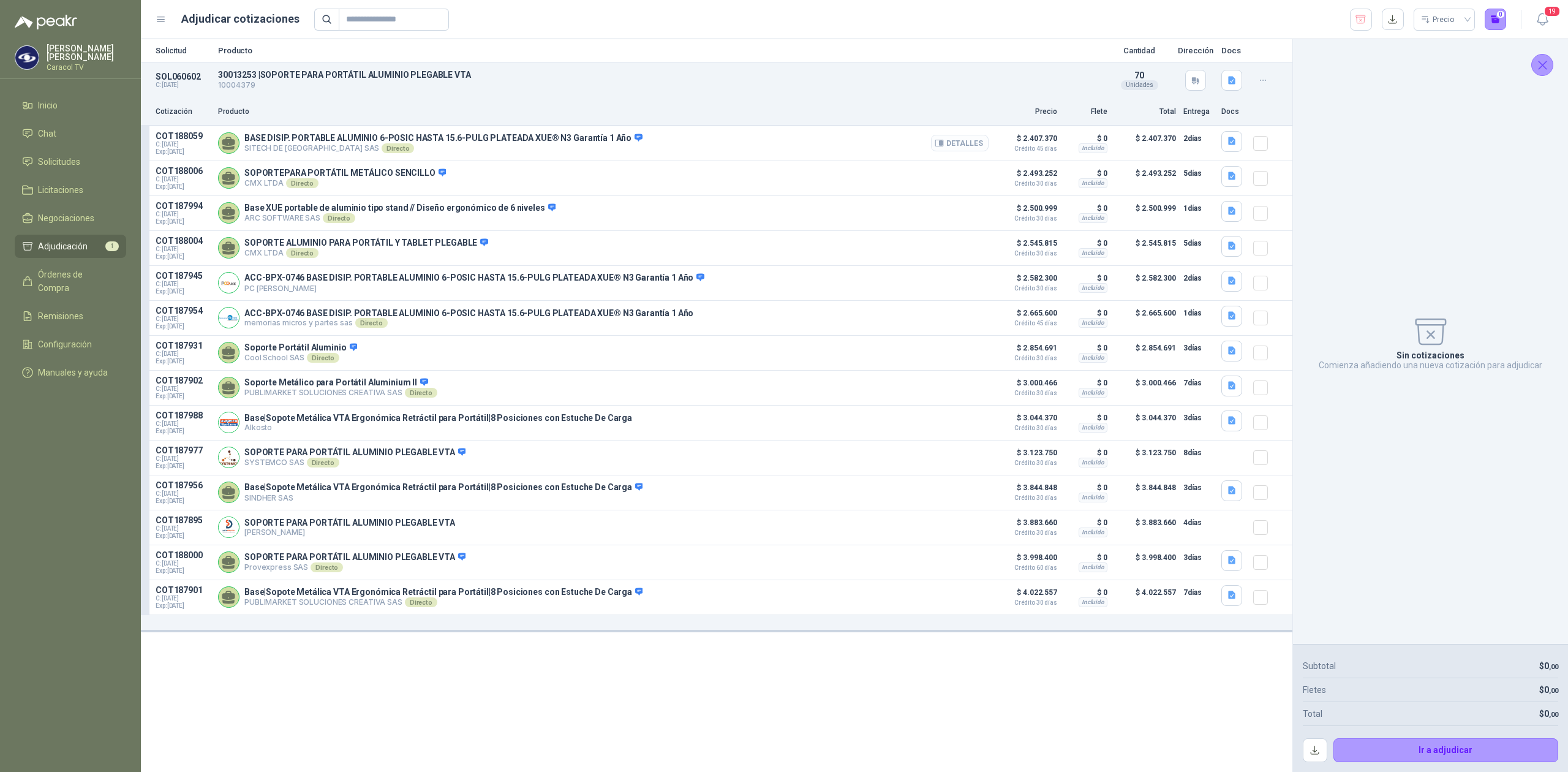
click at [954, 141] on button "Detalles" at bounding box center [959, 143] width 58 height 16
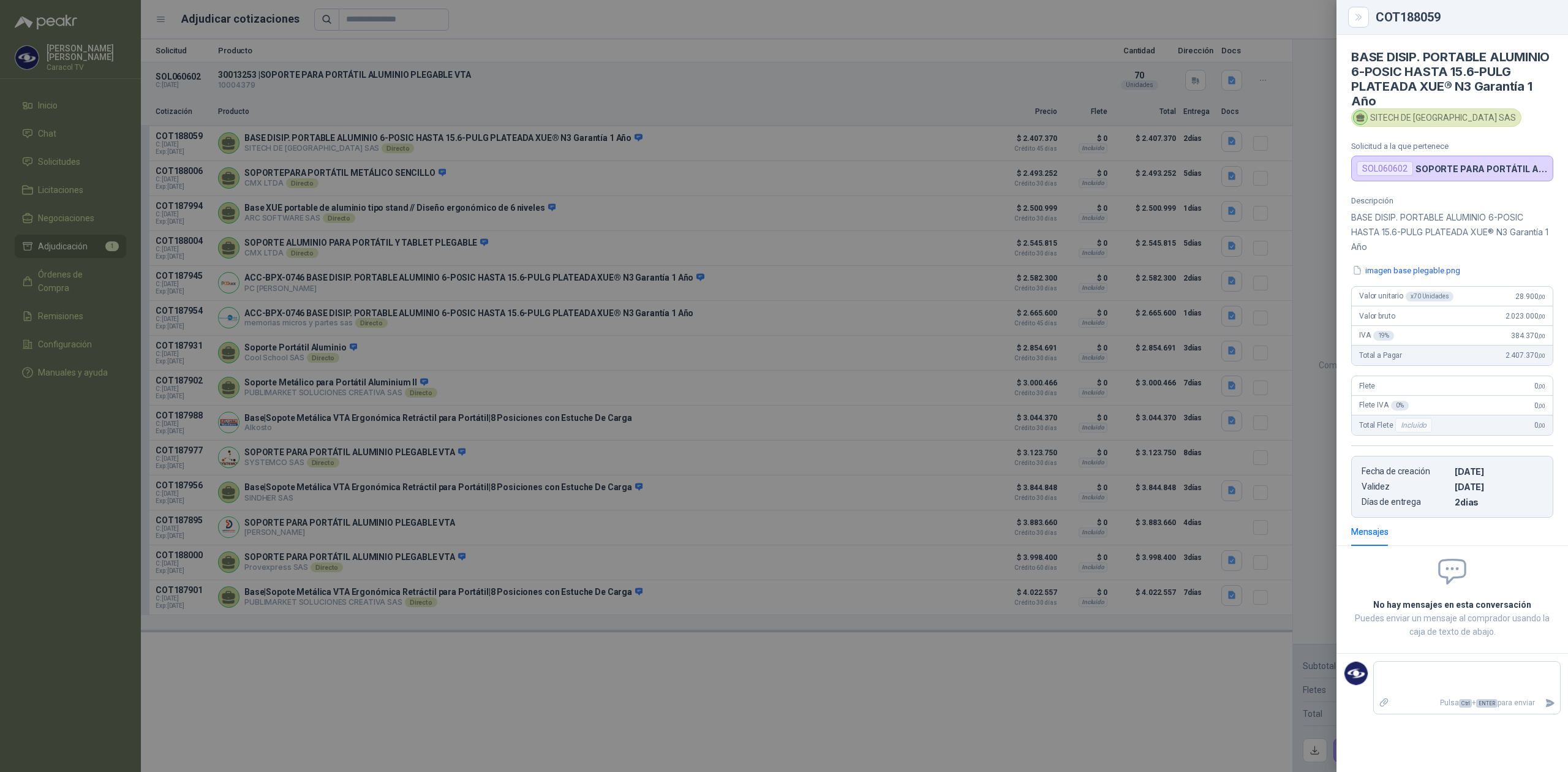
click at [614, 424] on div at bounding box center [784, 386] width 1568 height 772
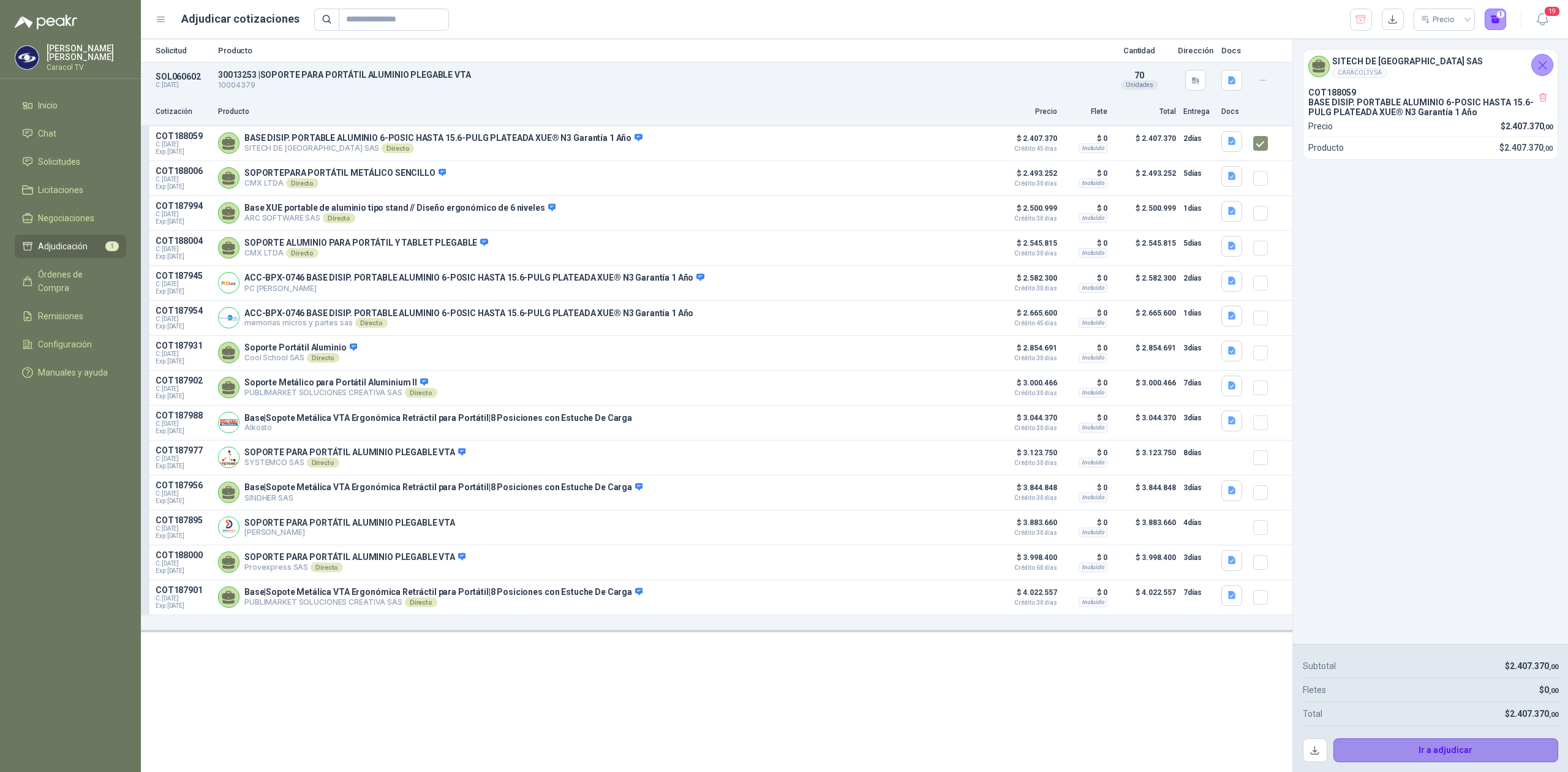
click at [1485, 750] on button "Ir a adjudicar" at bounding box center [1445, 751] width 225 height 25
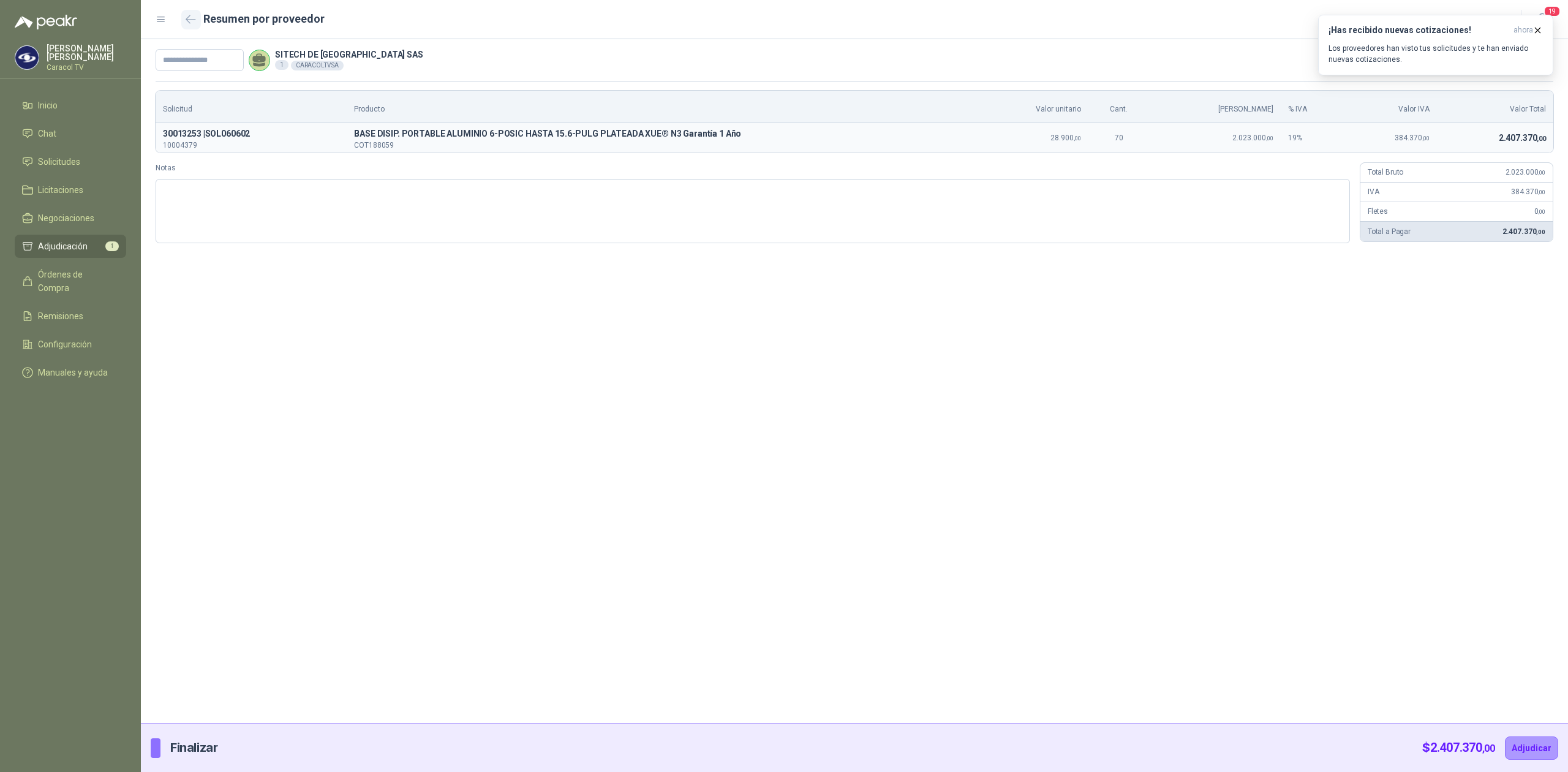
click at [192, 18] on icon "button" at bounding box center [190, 18] width 10 height 9
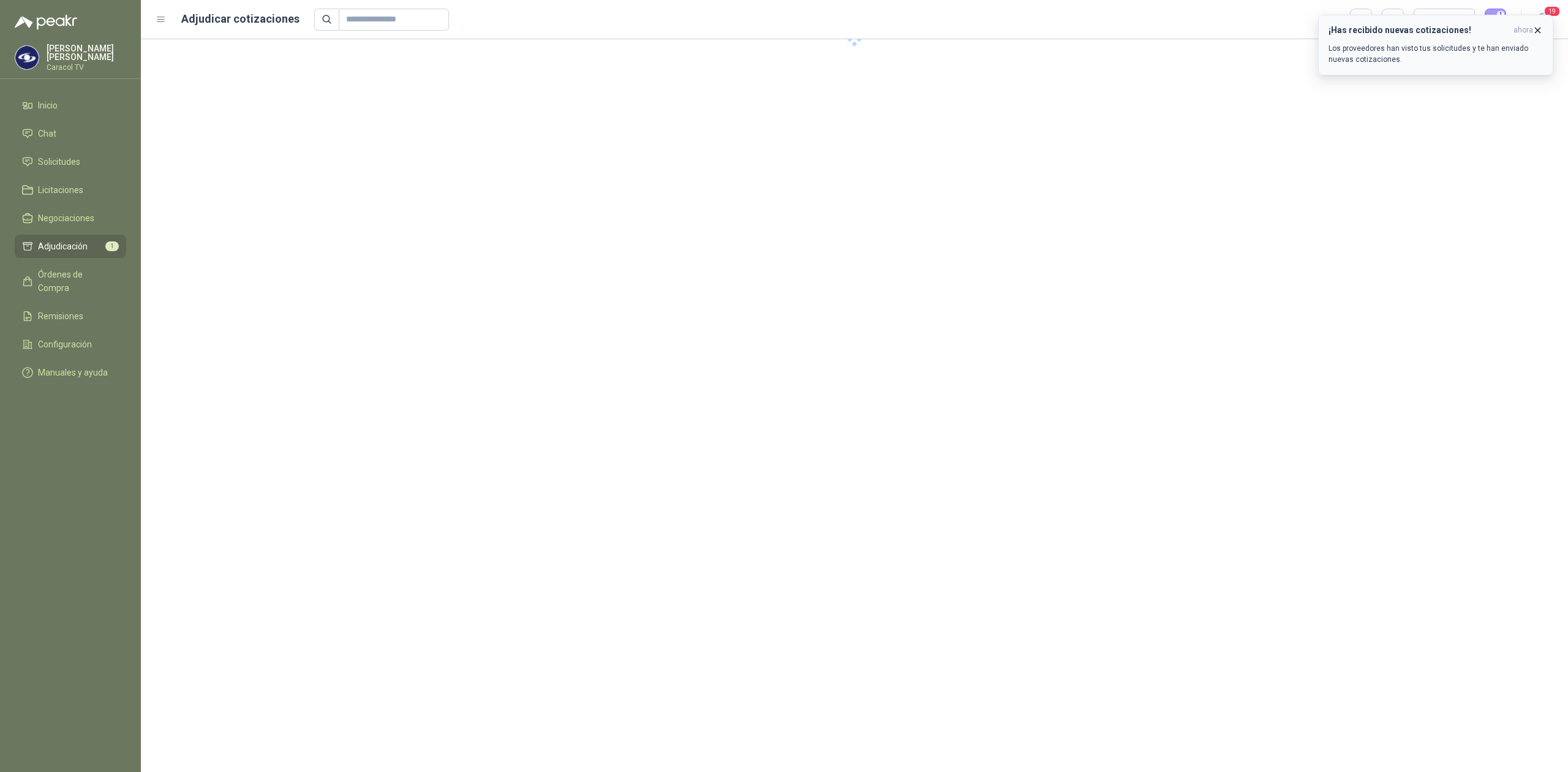
click at [1537, 27] on icon "button" at bounding box center [1537, 30] width 10 height 10
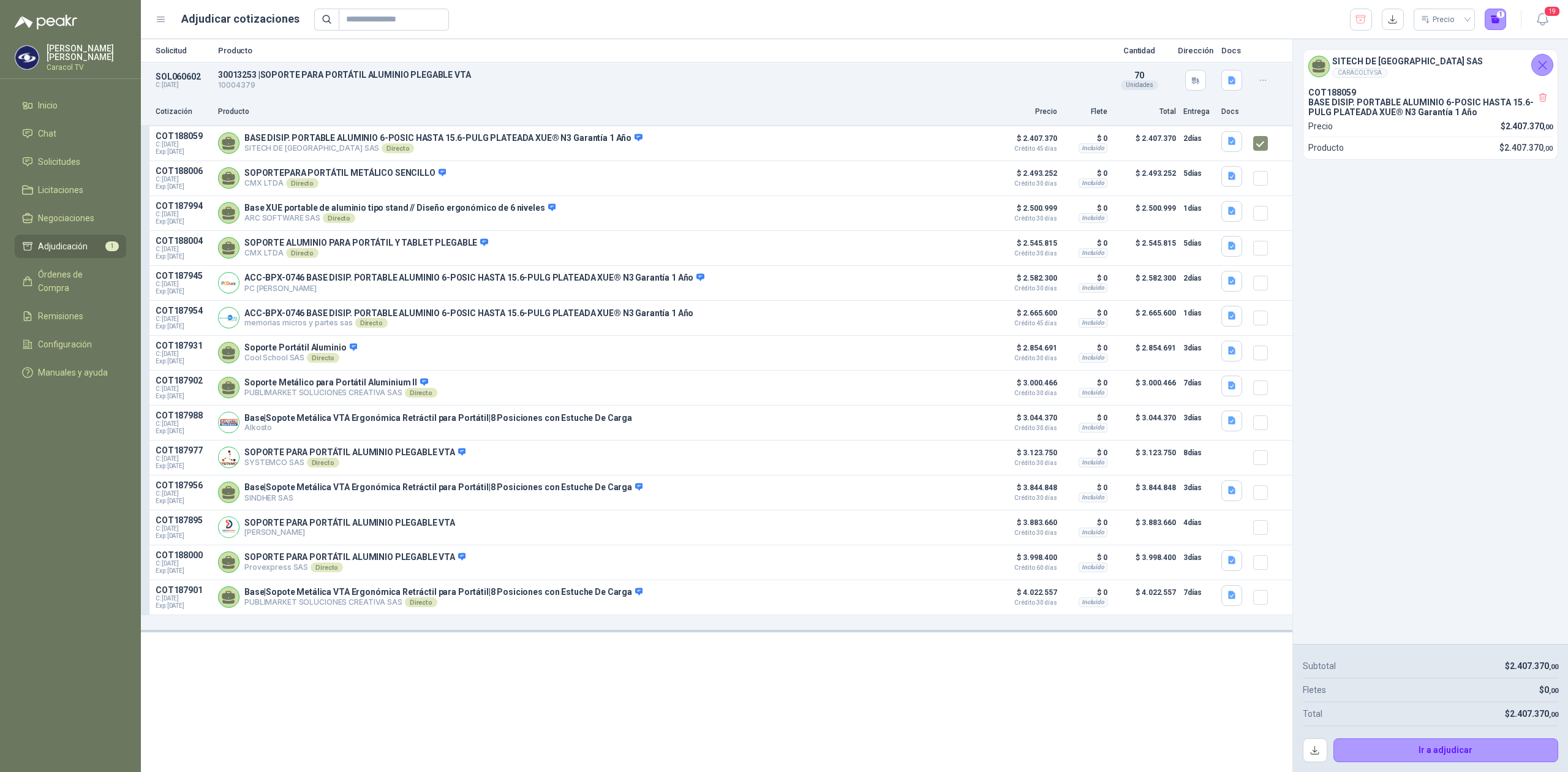
click at [64, 246] on span "Adjudicación" at bounding box center [62, 247] width 49 height 14
click at [1384, 14] on button "button" at bounding box center [1393, 20] width 22 height 22
click at [1444, 741] on button "Ir a adjudicar" at bounding box center [1445, 751] width 225 height 25
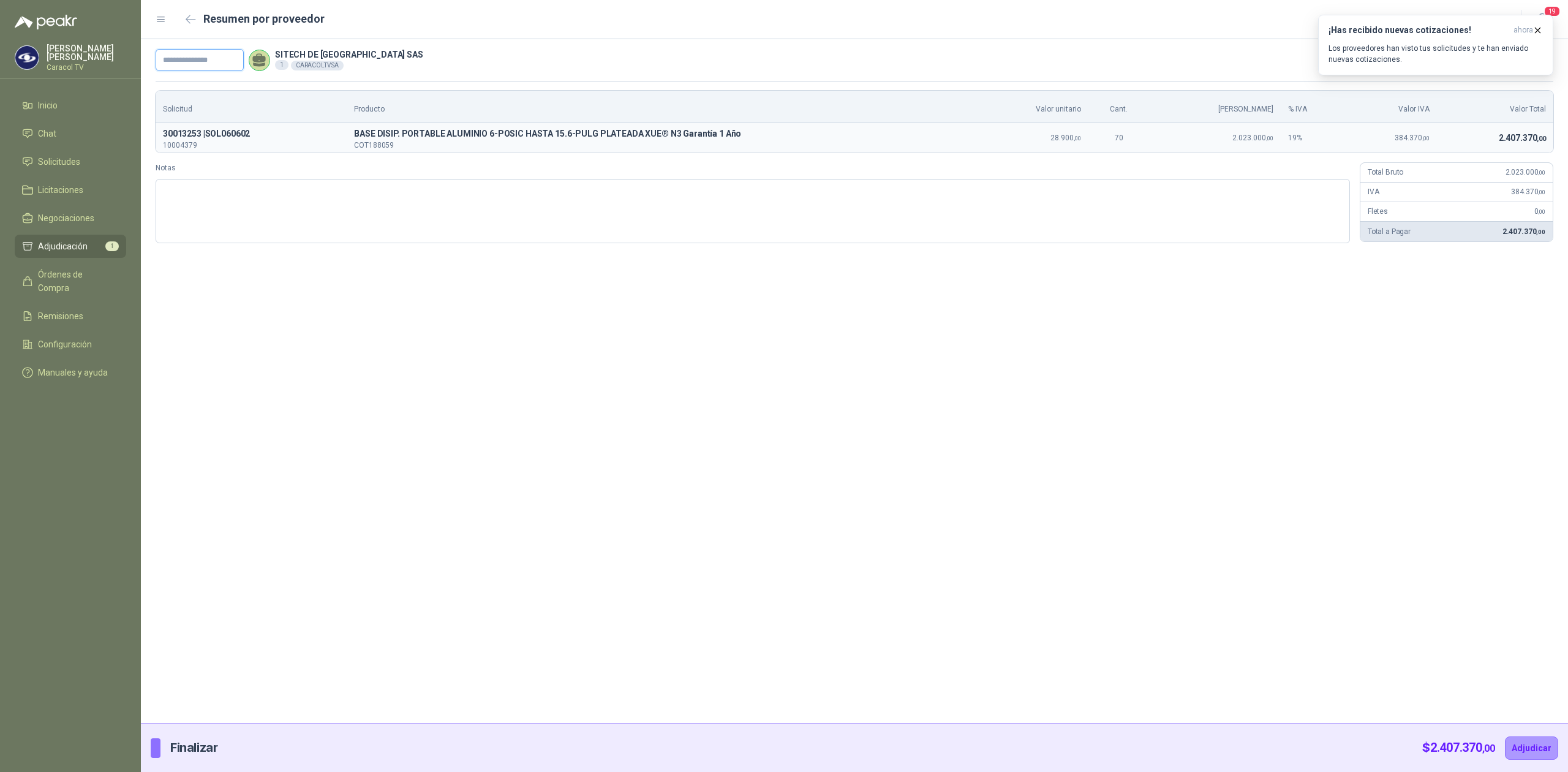
click at [201, 59] on input "text" at bounding box center [199, 60] width 88 height 22
paste input "**********"
type input "**********"
click at [1537, 749] on button "Adjudicar" at bounding box center [1531, 748] width 53 height 23
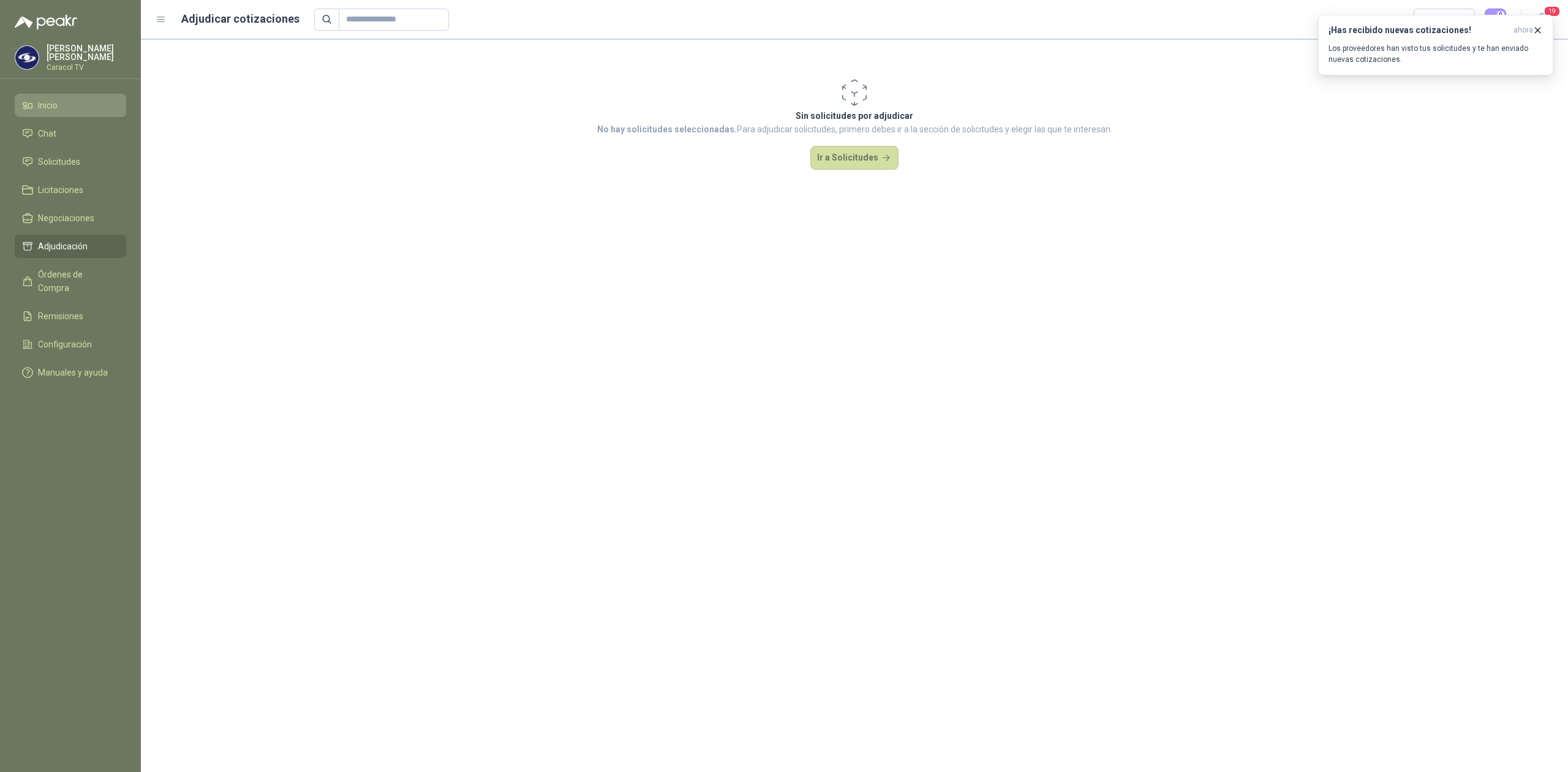
click at [50, 108] on span "Inicio" at bounding box center [47, 105] width 20 height 14
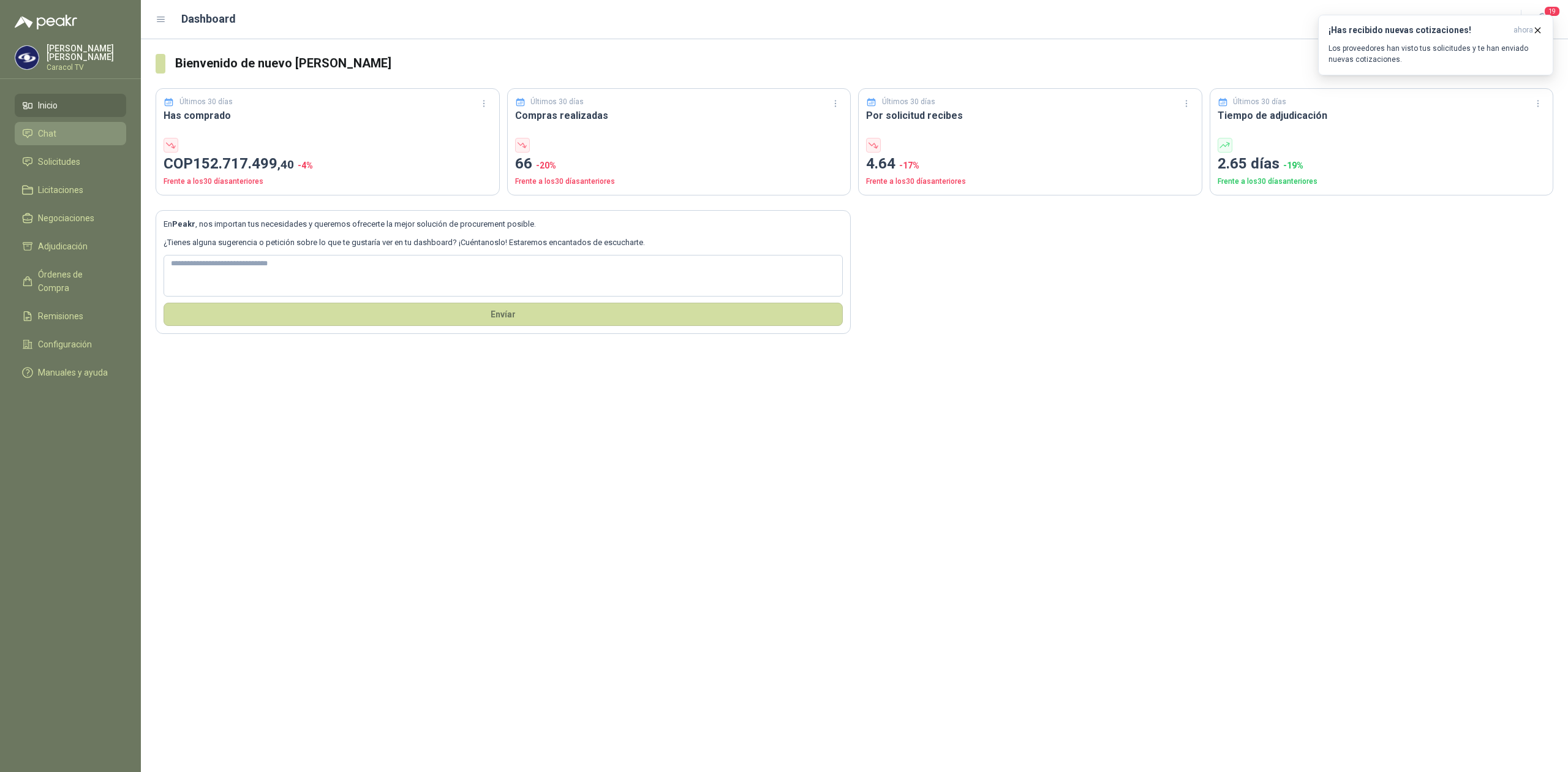
click at [40, 138] on span "Chat" at bounding box center [47, 134] width 18 height 14
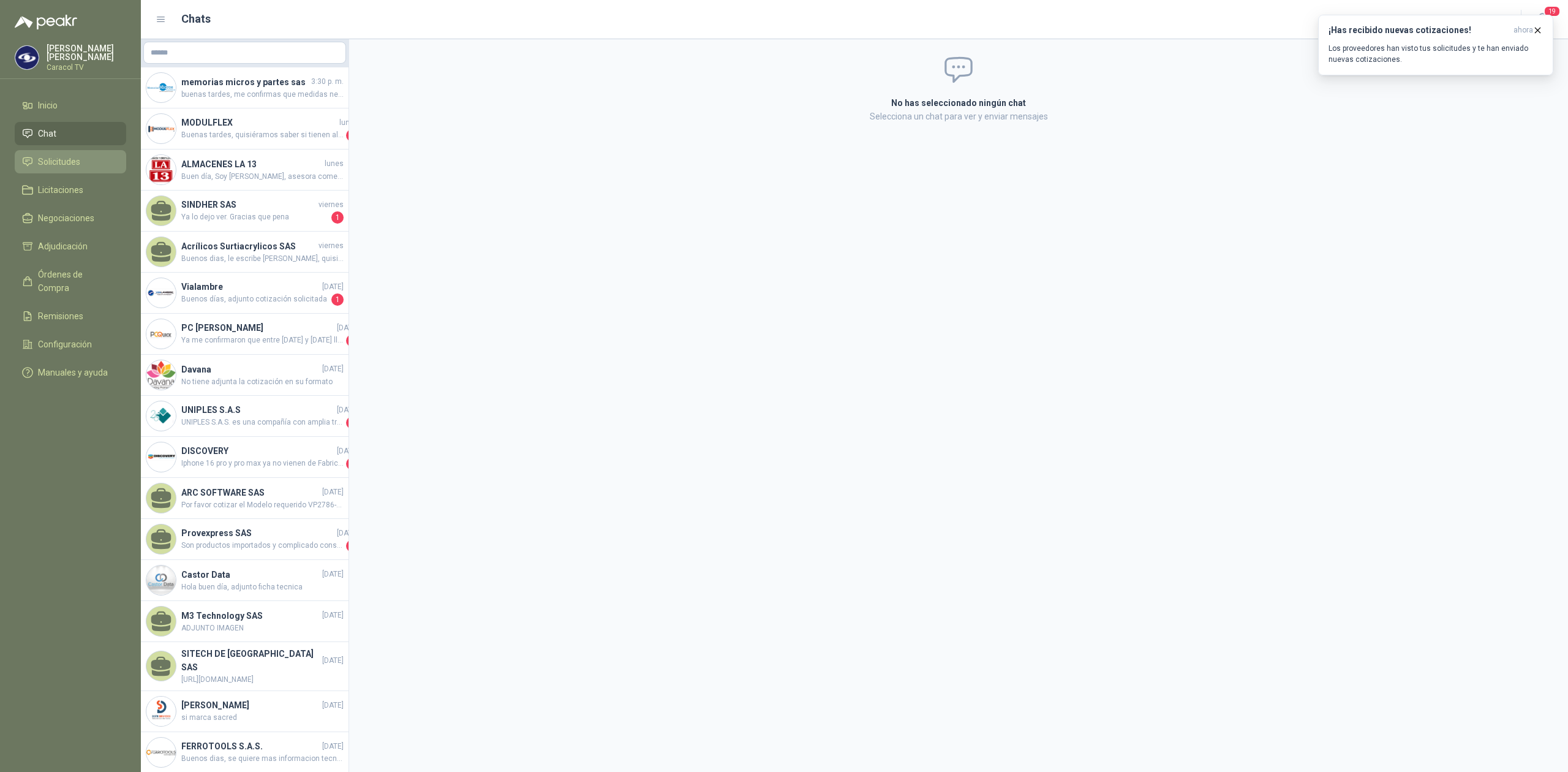
click at [88, 167] on li "Solicitudes" at bounding box center [70, 162] width 97 height 14
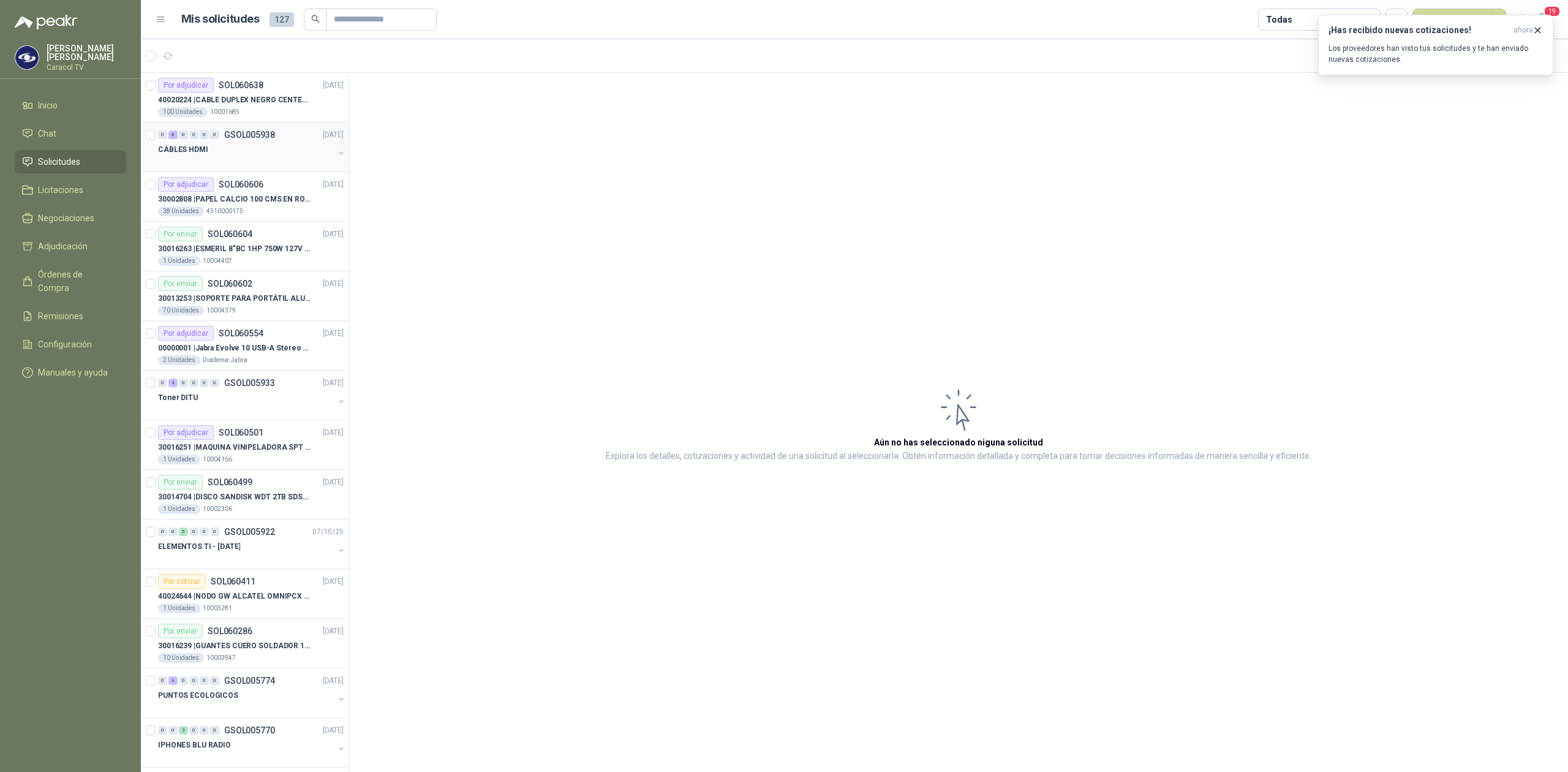
click at [277, 153] on div "CABLES HDMI" at bounding box center [246, 149] width 176 height 14
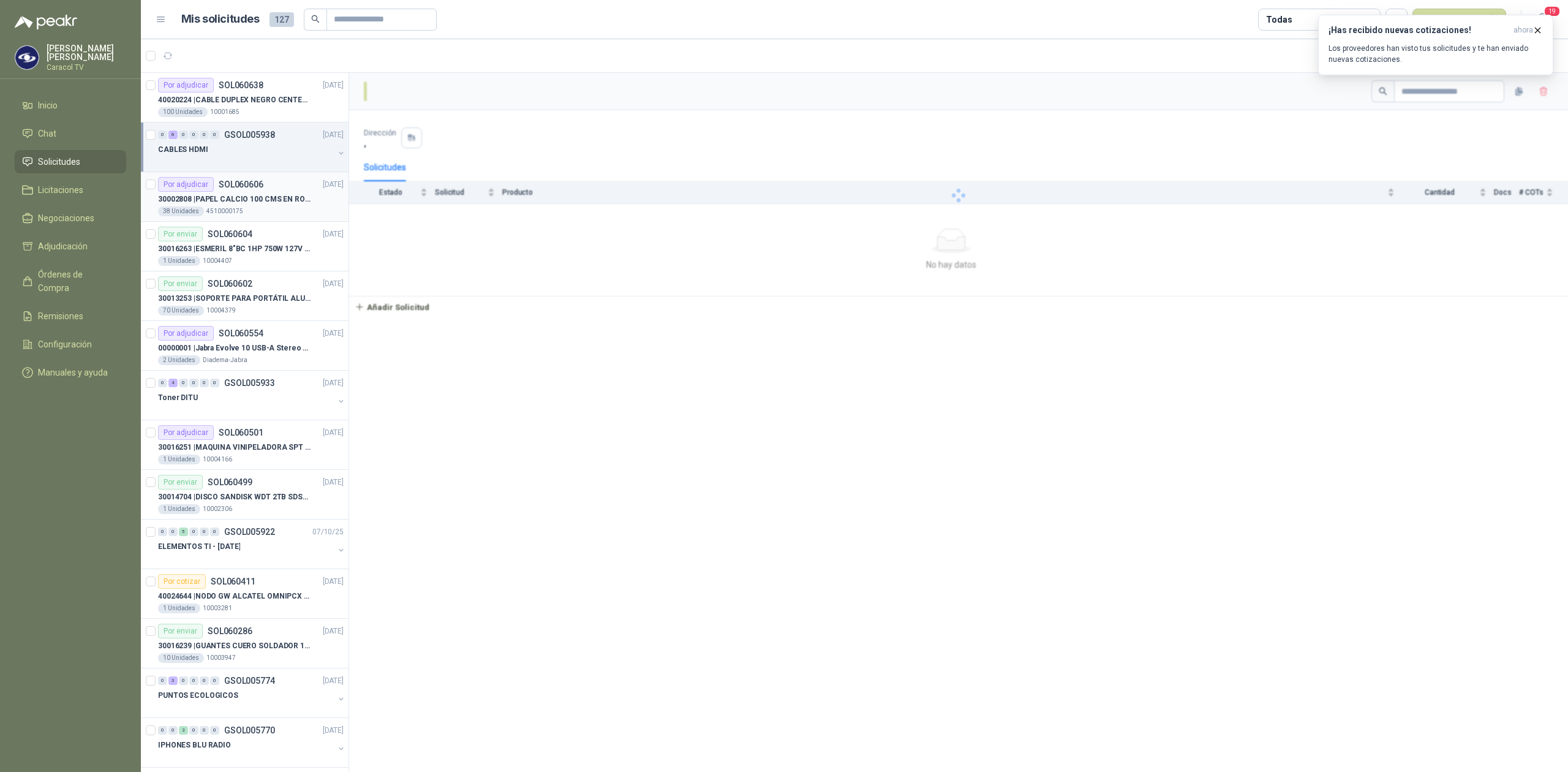
click at [257, 190] on div "Por adjudicar SOL060606" at bounding box center [211, 184] width 105 height 14
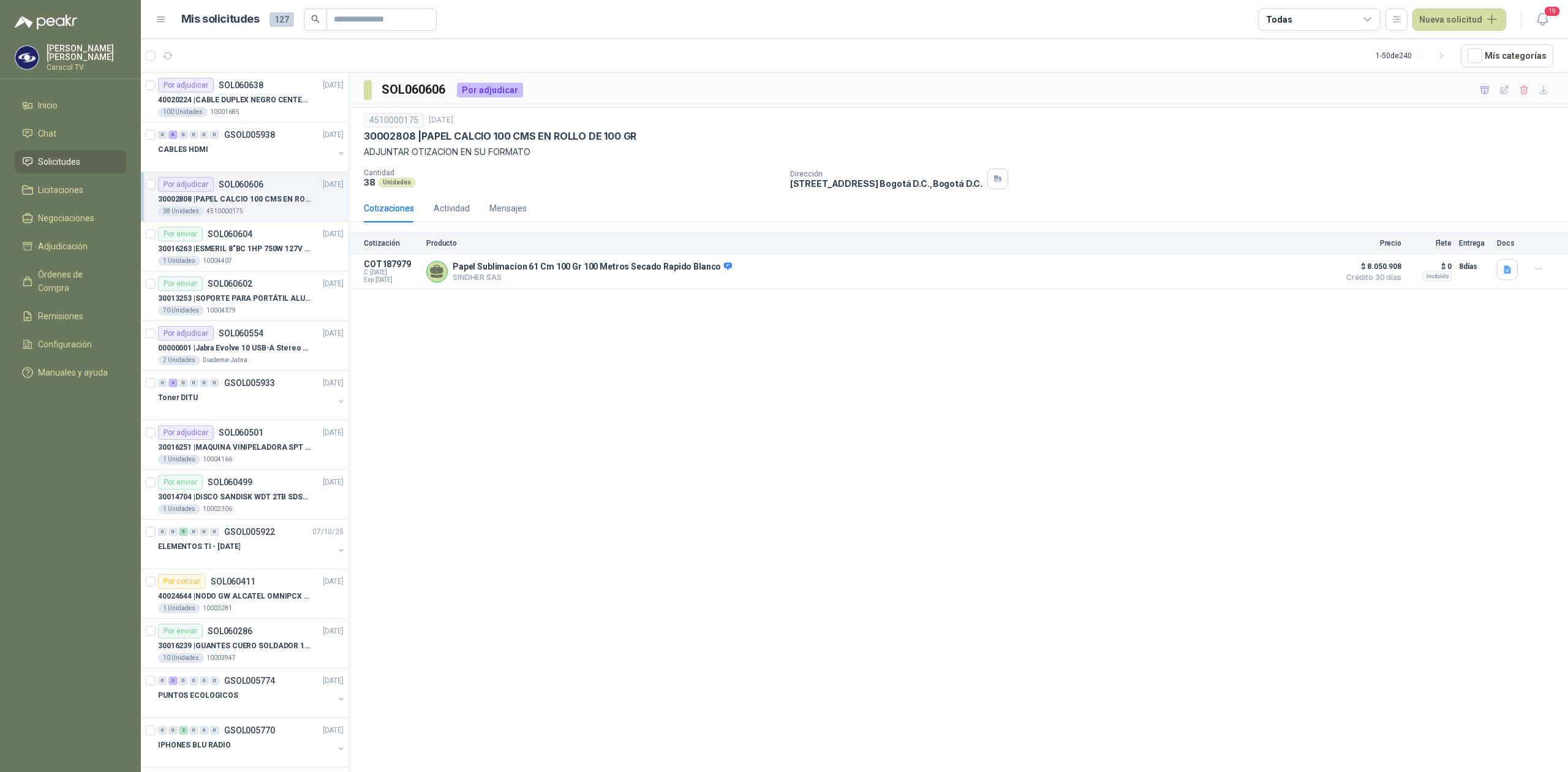
click at [231, 207] on p "4510000175" at bounding box center [225, 211] width 37 height 10
click at [228, 246] on p "30016263 | ESMERIL 8"BC 1HP 750W 127V 3450RPM URREA" at bounding box center [234, 249] width 153 height 12
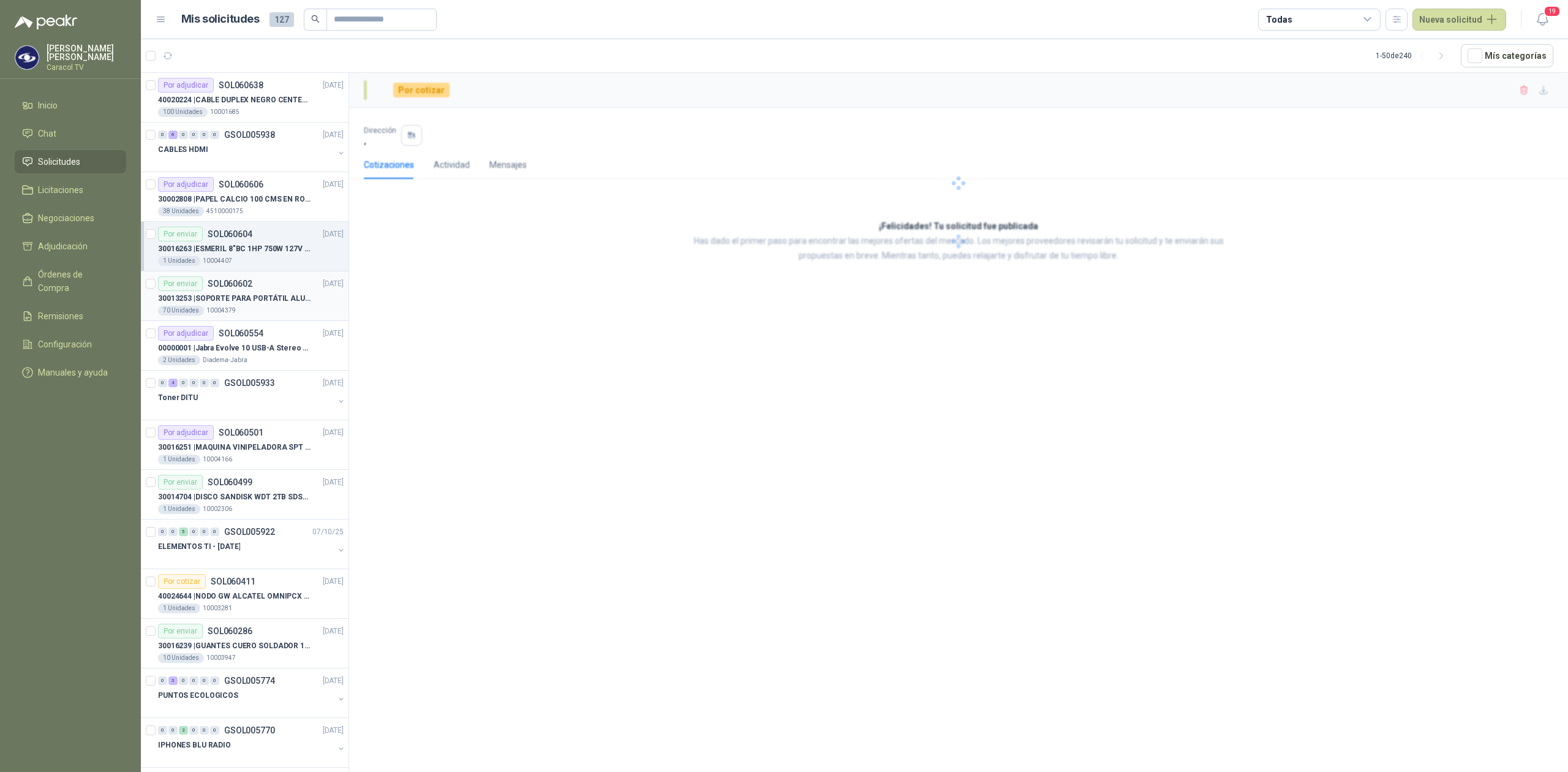
click at [213, 304] on p "30013253 | SOPORTE PARA PORTÁTIL ALUMINIO PLEGABLE VTA" at bounding box center [234, 298] width 153 height 12
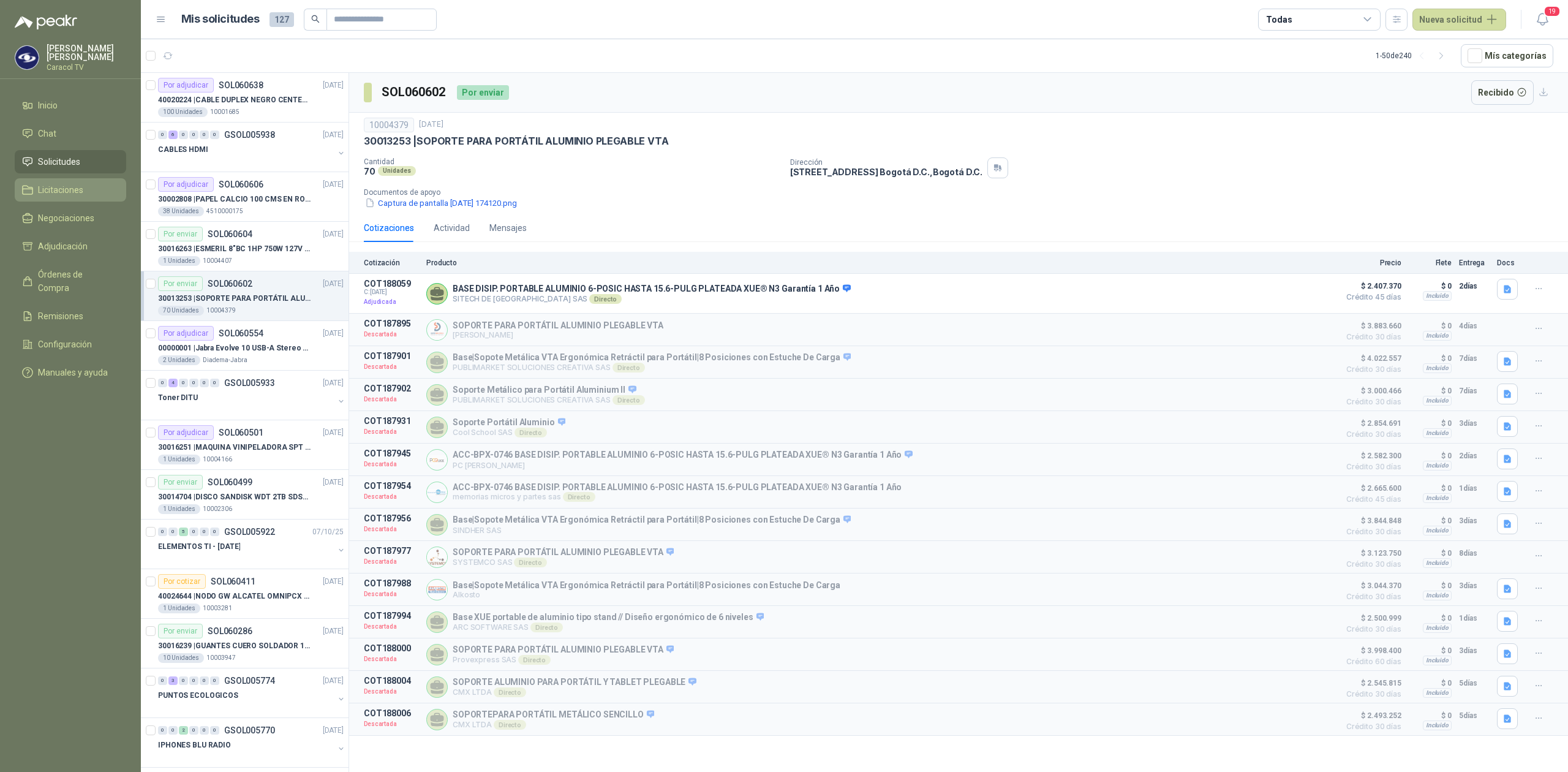
click at [53, 187] on span "Licitaciones" at bounding box center [60, 190] width 45 height 14
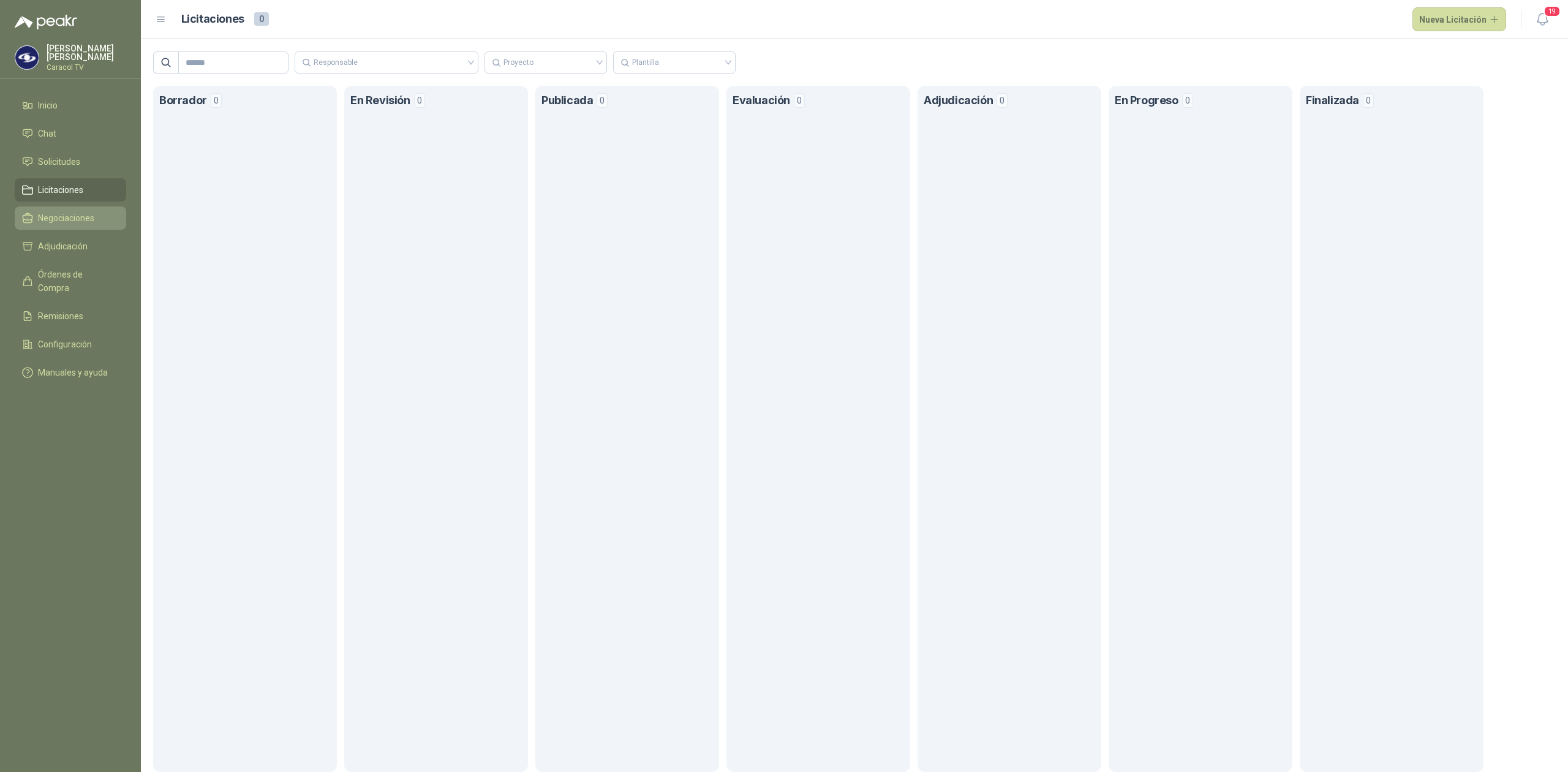
click at [47, 216] on span "Negociaciones" at bounding box center [66, 219] width 56 height 14
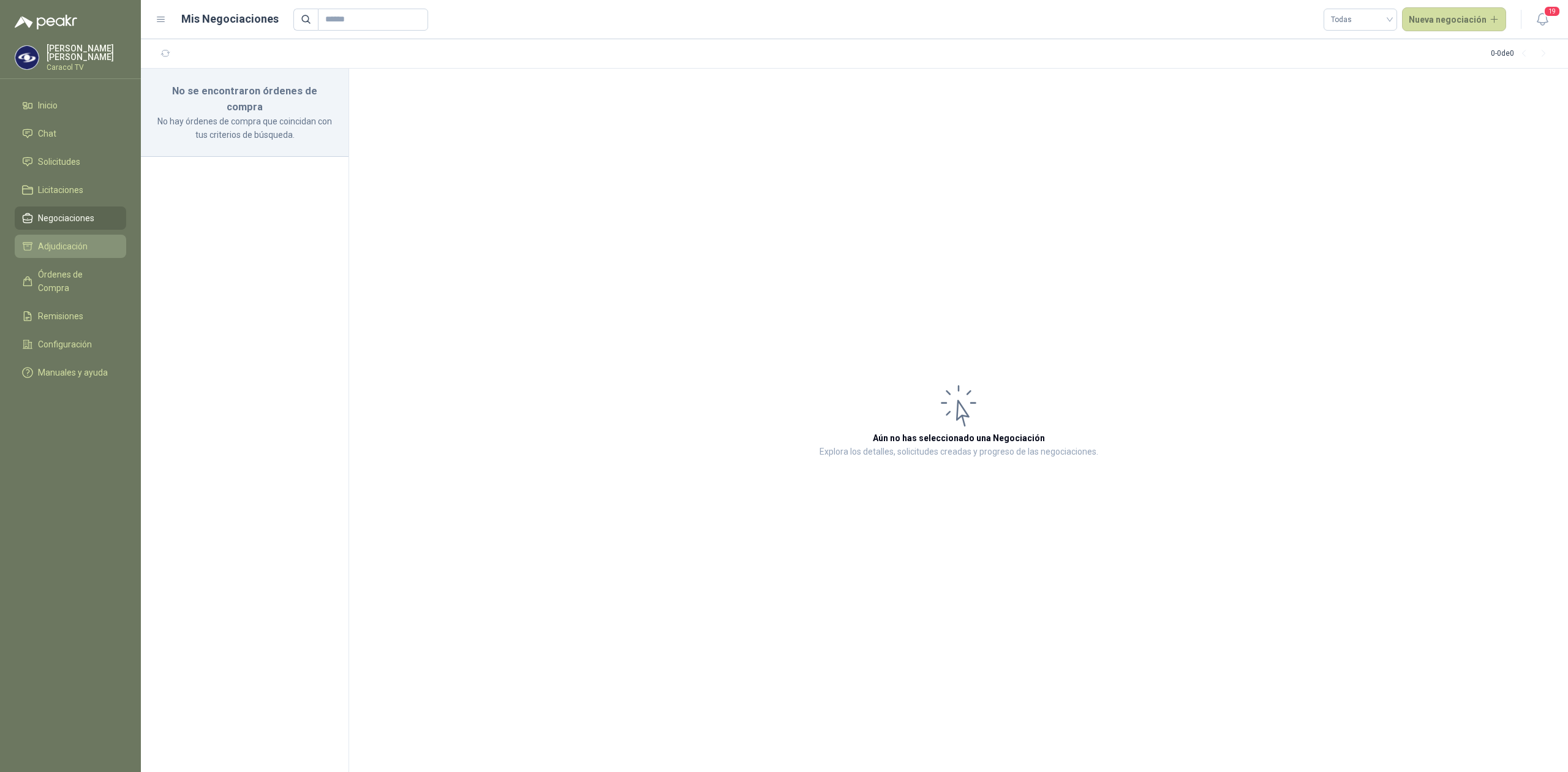
click at [42, 242] on span "Adjudicación" at bounding box center [62, 247] width 49 height 14
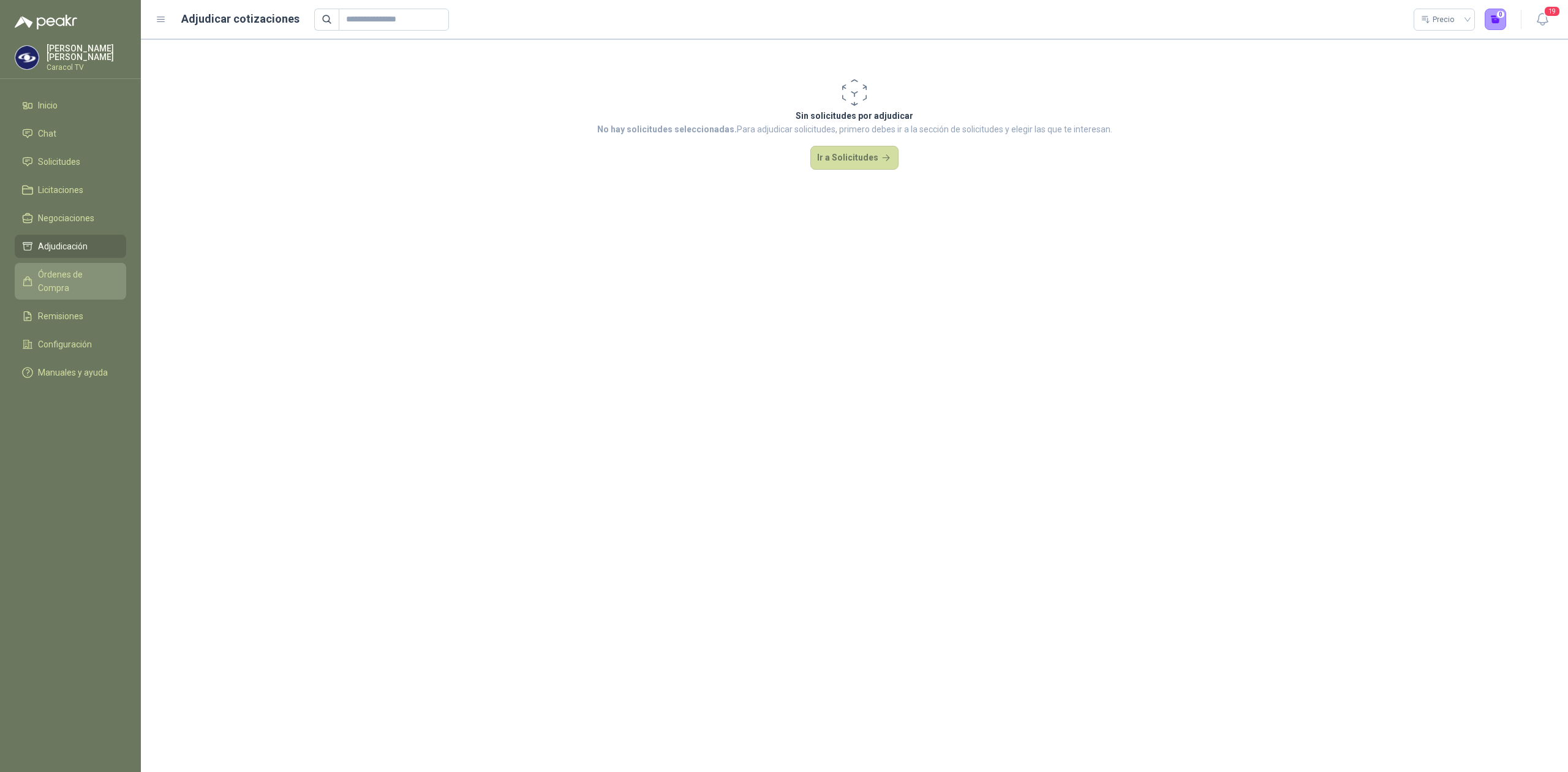
click at [40, 263] on link "Órdenes de Compra" at bounding box center [70, 282] width 112 height 37
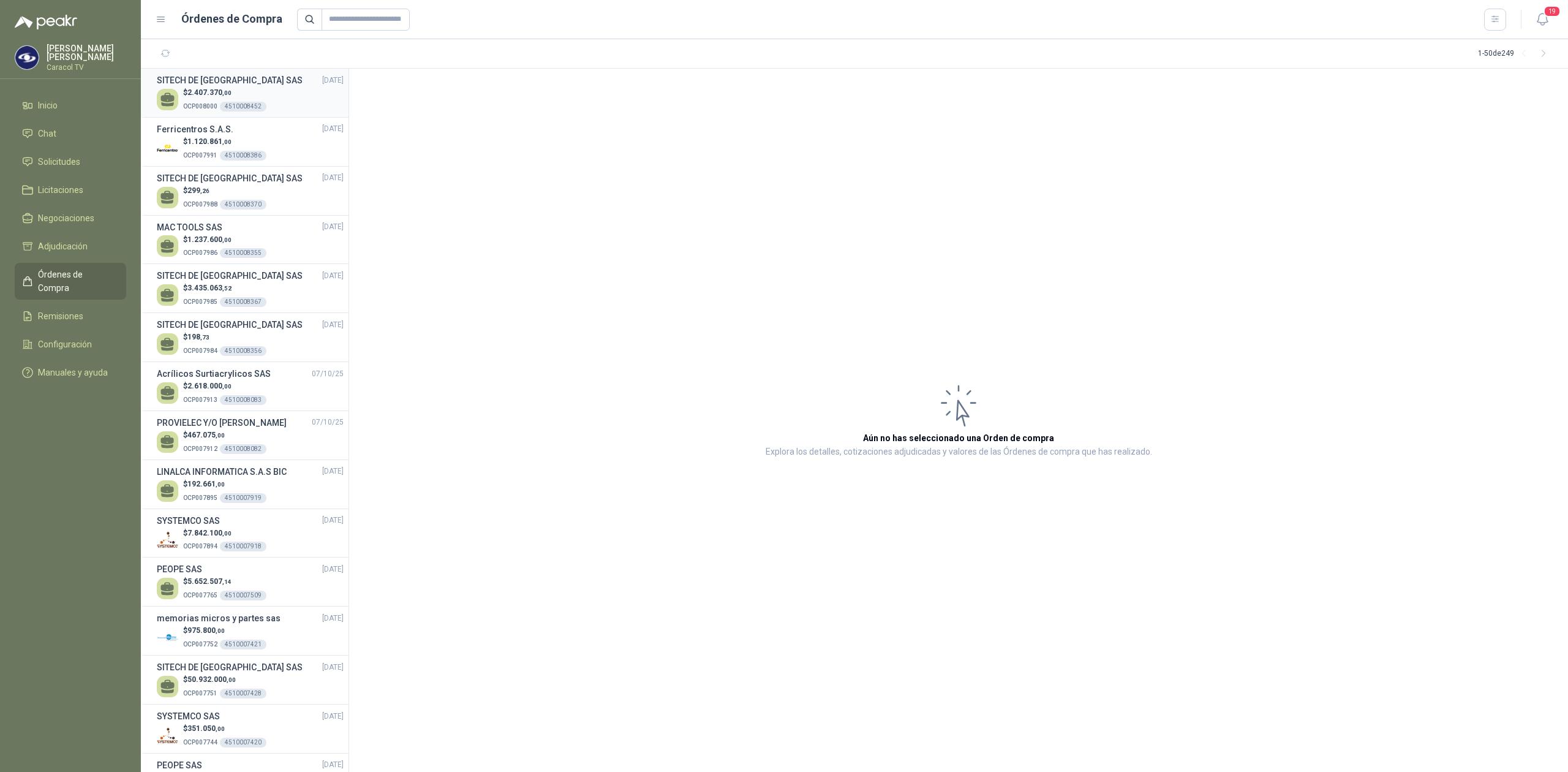
click at [214, 103] on span "OCP008000" at bounding box center [200, 106] width 34 height 7
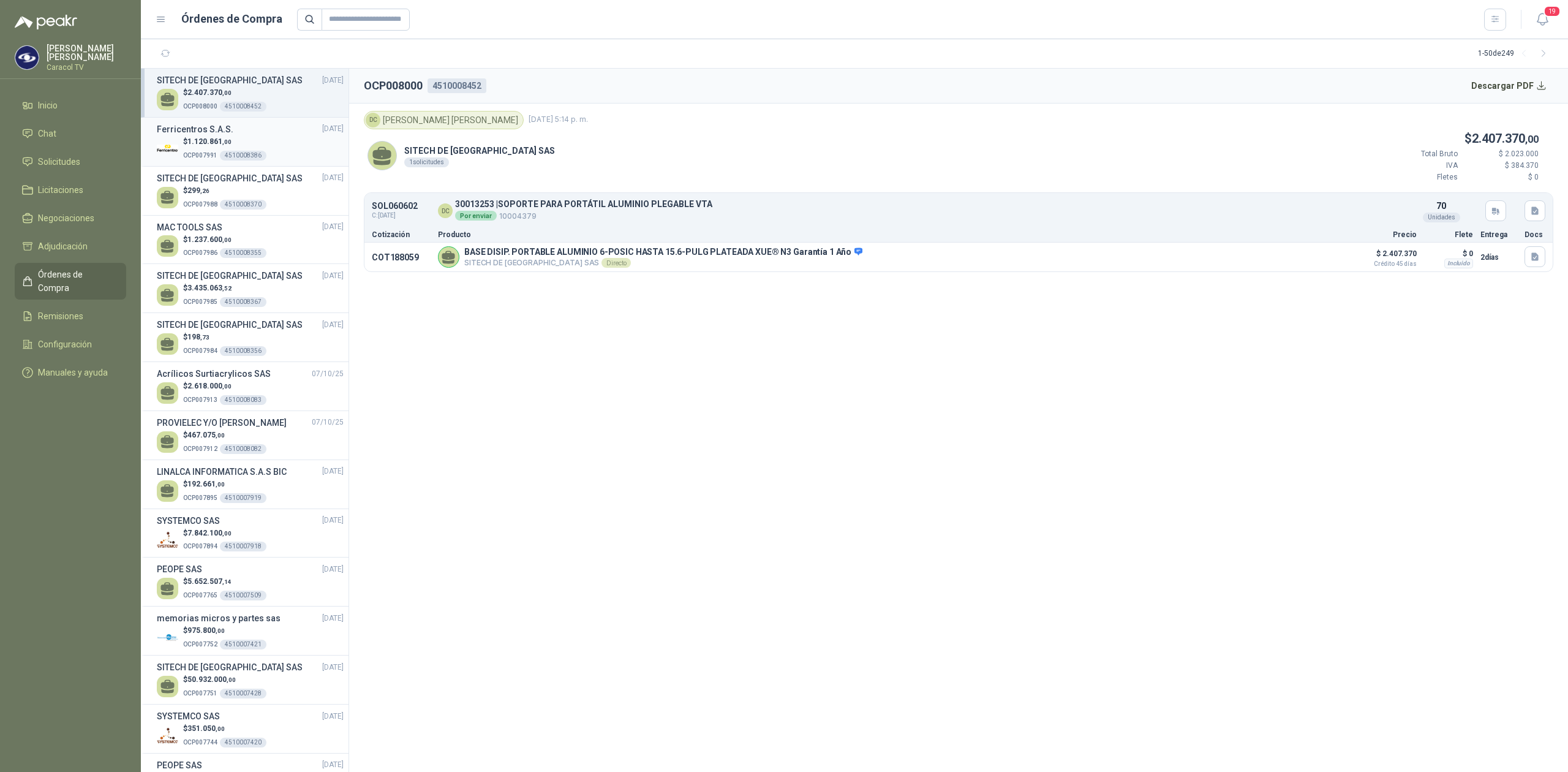
click at [205, 135] on h3 "Ferricentros S.A.S." at bounding box center [195, 129] width 77 height 14
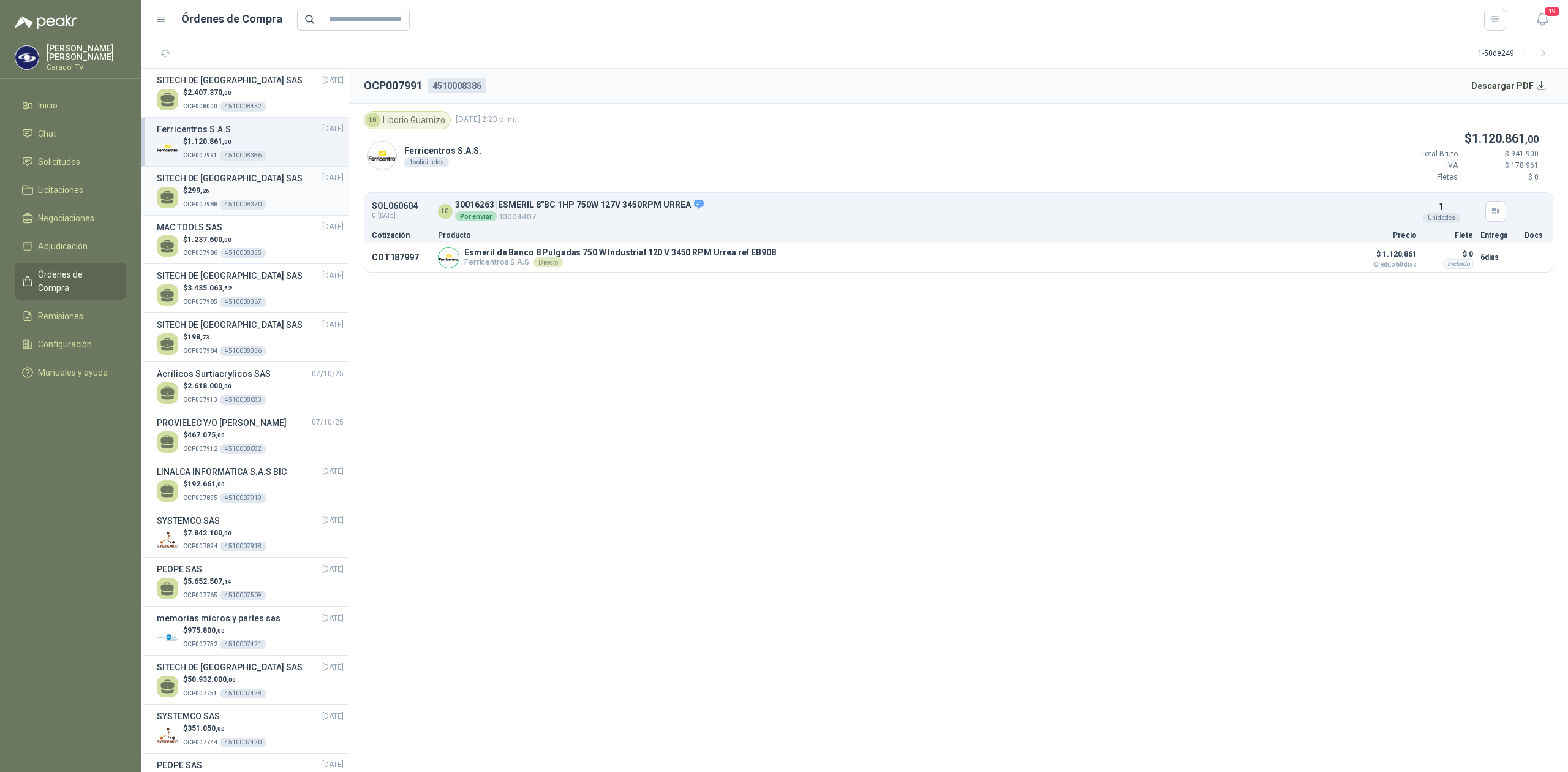
click at [204, 188] on span ",26" at bounding box center [204, 191] width 9 height 7
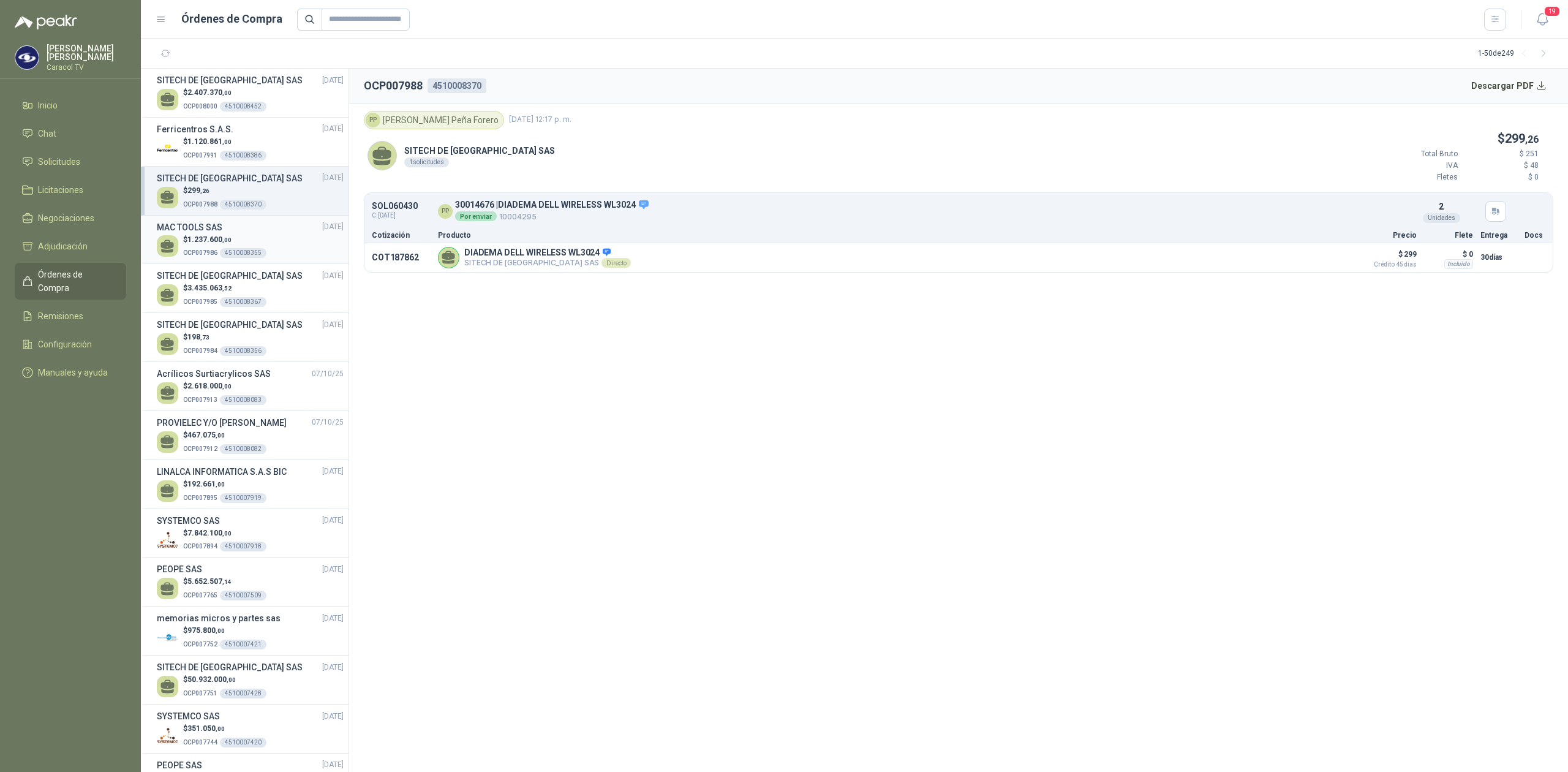
click at [292, 231] on div "MAC TOOLS SAS 09/10/25" at bounding box center [250, 227] width 187 height 14
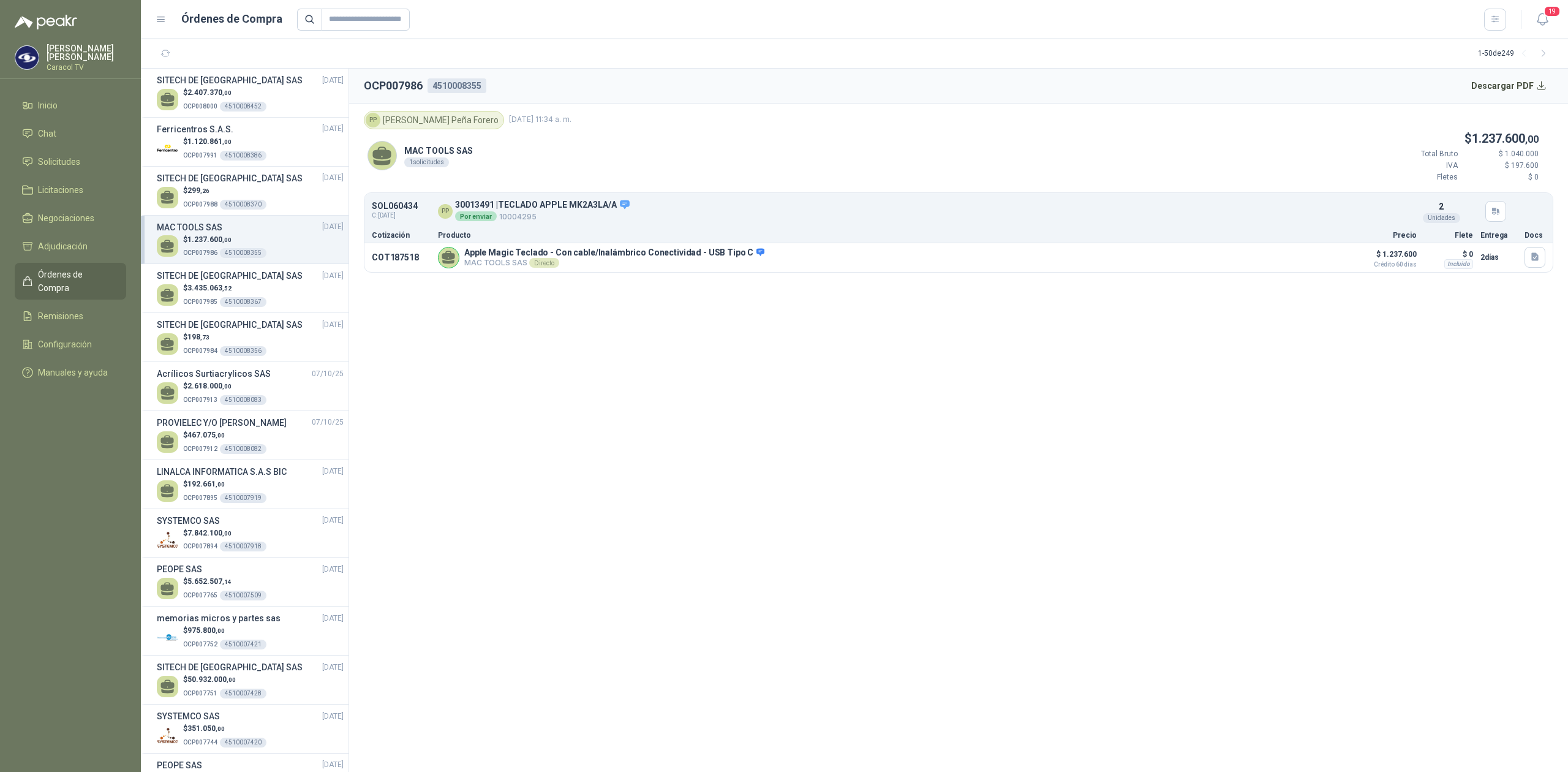
click at [454, 73] on header "OCP007986 4510008355 Descargar PDF" at bounding box center [959, 86] width 1219 height 35
click at [448, 84] on div "4510008355" at bounding box center [457, 85] width 59 height 14
copy div "4510008355"
